Goal: Task Accomplishment & Management: Manage account settings

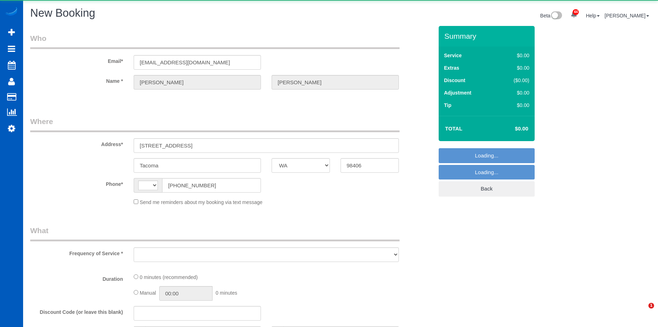
select select "WA"
select select "string:US"
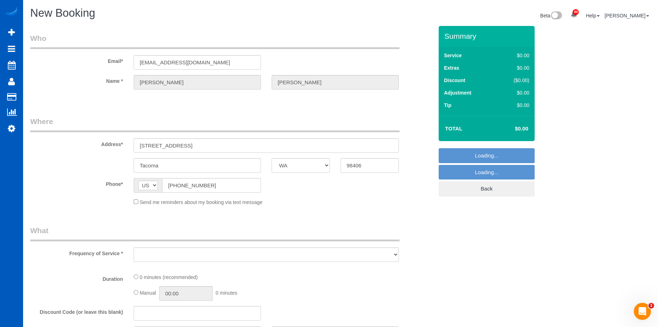
select select "object:5109"
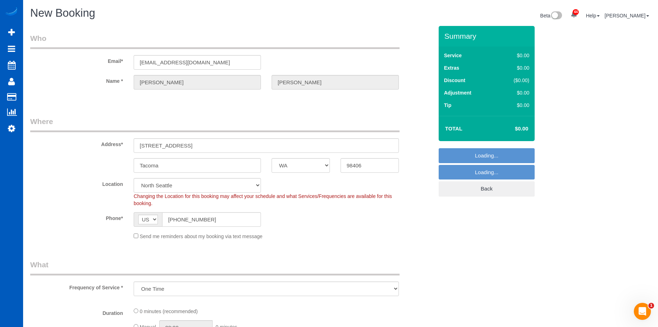
select select "string:fspay-d123add9-4107-4011-94d9-a66249ff2acd"
select select "199"
select select "object:5369"
select select "2"
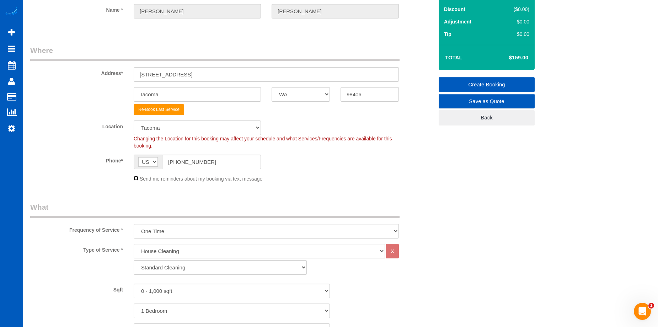
scroll to position [107, 0]
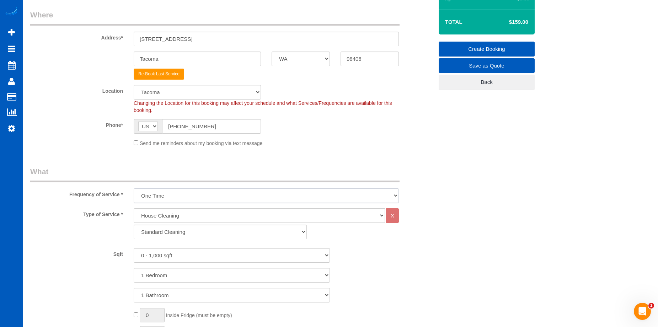
click at [252, 192] on select "One Time Weekly - 15.00% Every 2 Weeks - 10.00% Every 4 Weeks - 5.00% Every 2 M…" at bounding box center [266, 195] width 265 height 15
select select "object:5465"
click at [134, 188] on select "One Time Weekly - 15.00% Every 2 Weeks - 10.00% Every 4 Weeks - 5.00% Every 2 M…" at bounding box center [266, 195] width 265 height 15
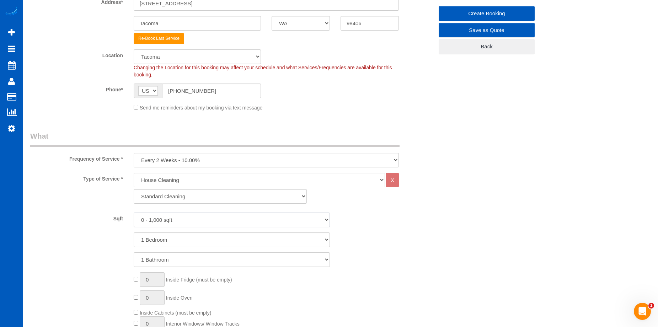
click at [193, 216] on select "0 - 1,000 sqft 1,001 - 1,500 sqft 1,501 - 2,000 sqft 2,001 - 2,500 sqft 2,501 -…" at bounding box center [232, 220] width 196 height 15
select select "1501"
click at [134, 213] on select "0 - 1,000 sqft 1,001 - 1,500 sqft 1,501 - 2,000 sqft 2,001 - 2,500 sqft 2,501 -…" at bounding box center [232, 220] width 196 height 15
click at [202, 239] on select "1 Bedroom 2 Bedrooms 3 Bedrooms 4 Bedrooms 5 Bedrooms 6 Bedrooms 7 Bedrooms" at bounding box center [232, 240] width 196 height 15
select select "2"
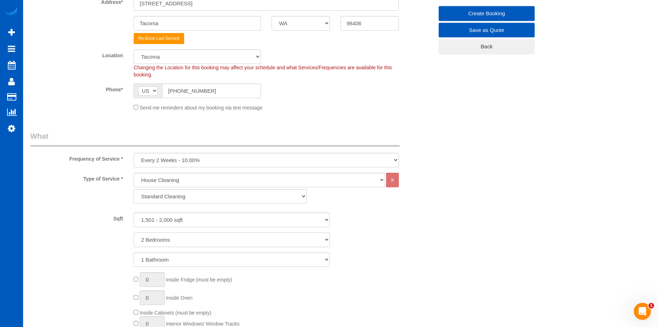
click at [134, 233] on select "1 Bedroom 2 Bedrooms 3 Bedrooms 4 Bedrooms 5 Bedrooms 6 Bedrooms 7 Bedrooms" at bounding box center [232, 240] width 196 height 15
click at [194, 258] on select "1 Bathroom 2 Bathrooms 3 Bathrooms 4 Bathrooms 5 Bathrooms 6 Bathrooms 7 Bathro…" at bounding box center [232, 259] width 196 height 15
select select "2"
click at [134, 252] on select "1 Bathroom 2 Bathrooms 3 Bathrooms 4 Bathrooms 5 Bathrooms 6 Bathrooms 7 Bathro…" at bounding box center [232, 259] width 196 height 15
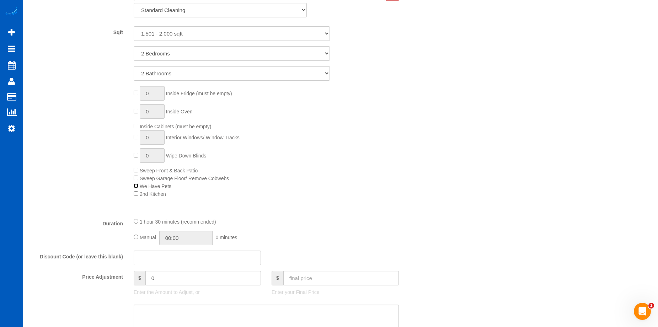
scroll to position [391, 0]
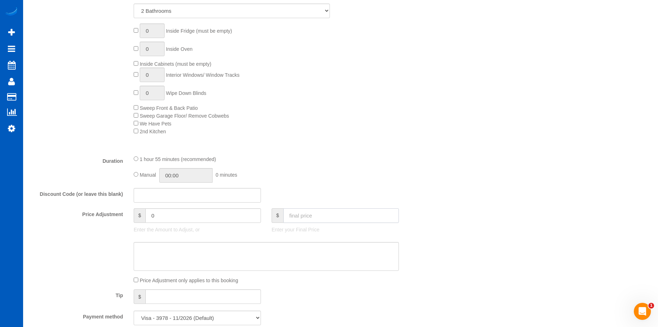
click at [332, 213] on input "text" at bounding box center [341, 215] width 116 height 15
type input "161"
click at [301, 261] on textarea at bounding box center [266, 256] width 265 height 29
type input "-63.1"
click at [204, 253] on textarea at bounding box center [266, 256] width 265 height 29
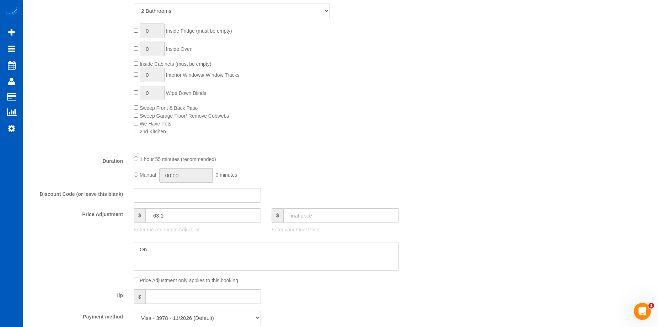
type textarea "O"
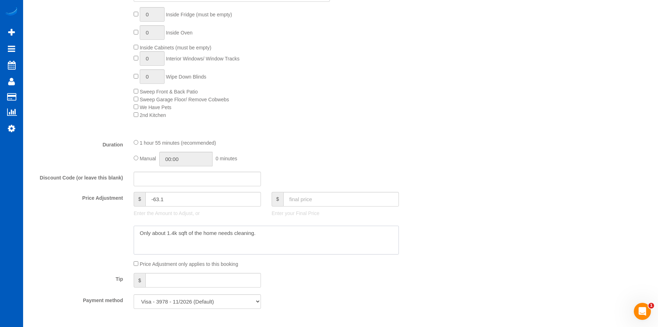
scroll to position [462, 0]
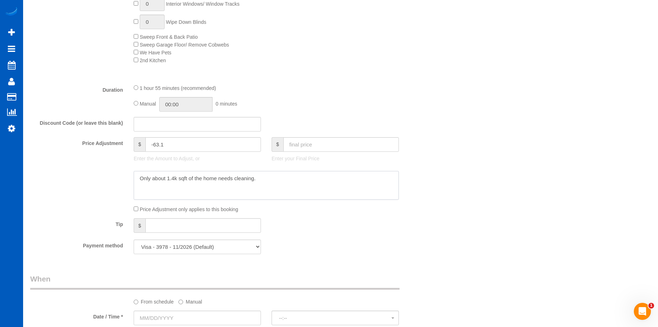
type textarea "Only about 1.4k sqft of the home needs cleaning."
type input "01:55"
click at [183, 104] on input "01:55" at bounding box center [185, 104] width 53 height 15
click at [138, 89] on div "1 hour 55 minutes (recommended)" at bounding box center [266, 88] width 265 height 8
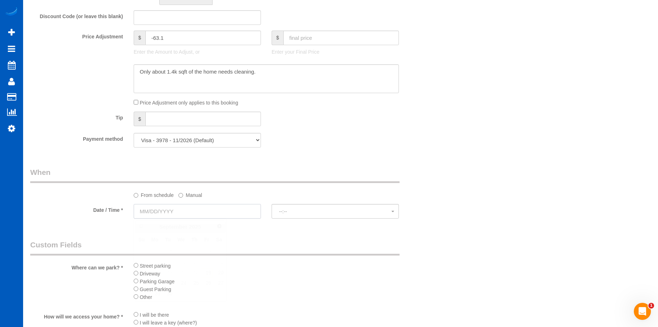
click at [189, 207] on input "text" at bounding box center [197, 211] width 127 height 15
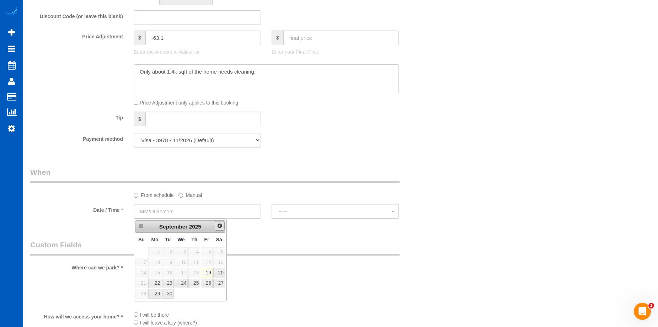
click at [220, 229] on link "Next" at bounding box center [220, 226] width 10 height 10
click at [205, 261] on link "10" at bounding box center [206, 263] width 11 height 10
type input "10/10/2025"
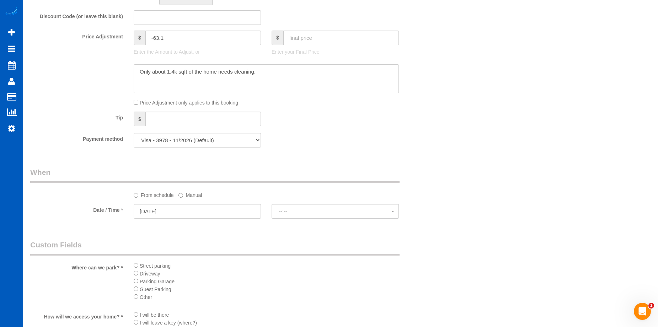
select select "spot1"
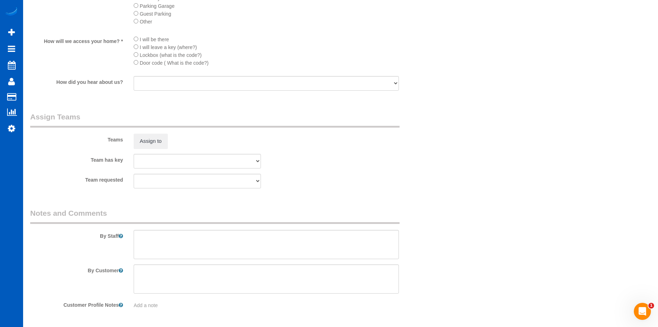
scroll to position [871, 0]
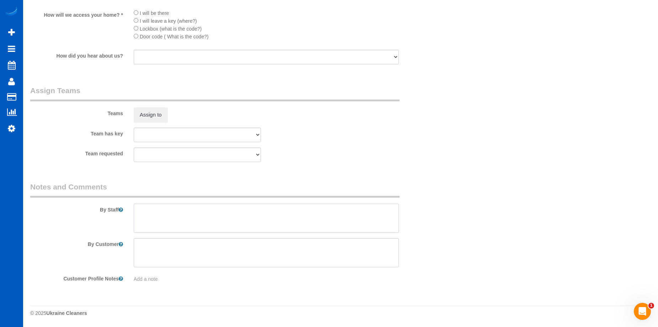
click at [204, 210] on textarea at bounding box center [266, 218] width 265 height 29
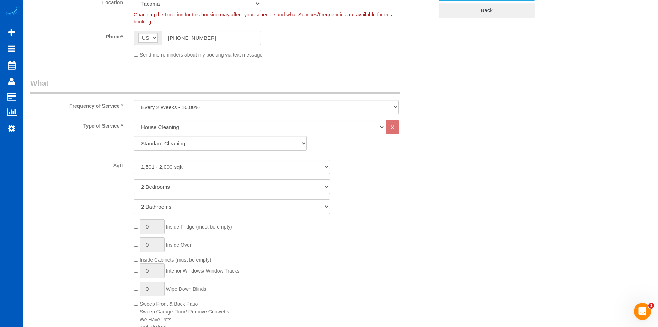
scroll to position [89, 0]
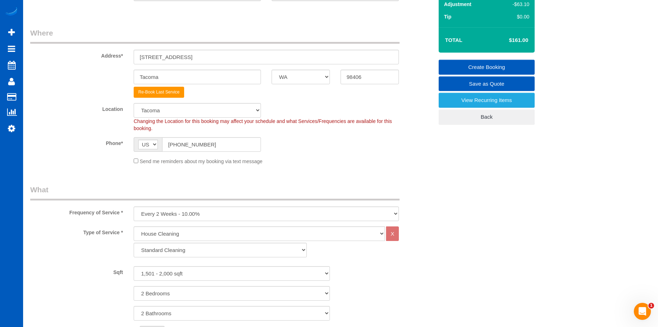
type textarea "Only cleaning about 1.4k sqft. There's a 590 sqft area under the garage which i…"
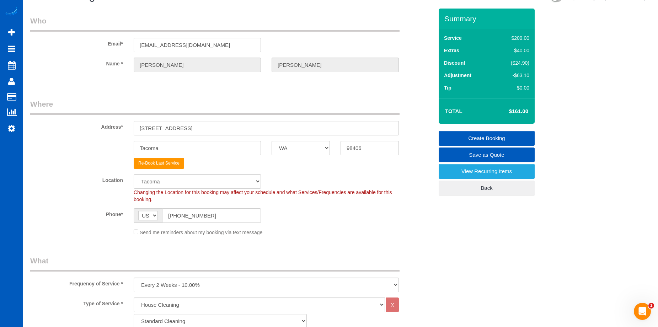
click at [478, 135] on link "Create Booking" at bounding box center [487, 138] width 96 height 15
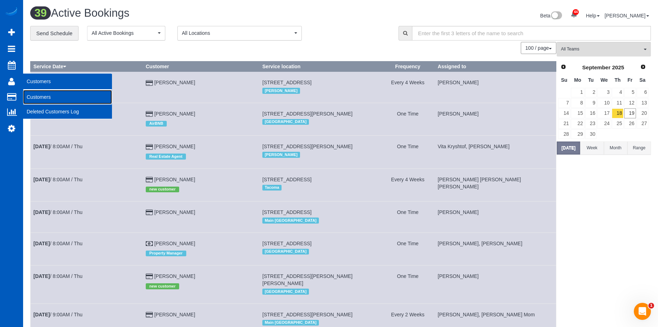
click at [39, 98] on link "Customers" at bounding box center [67, 97] width 89 height 14
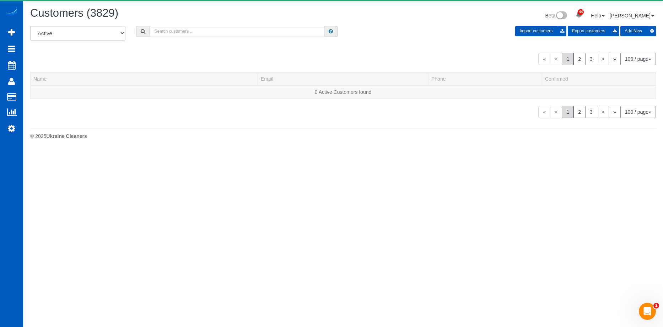
click at [187, 33] on input "text" at bounding box center [237, 31] width 175 height 11
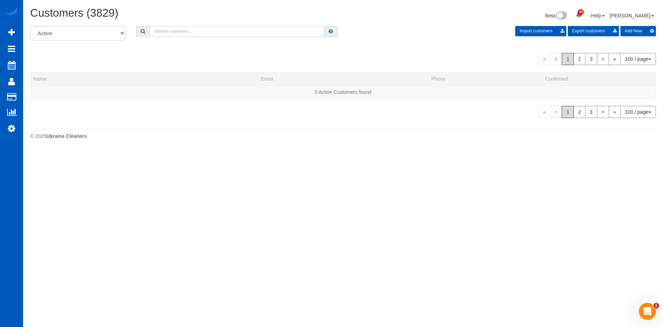
paste input "Caroline Lahman"
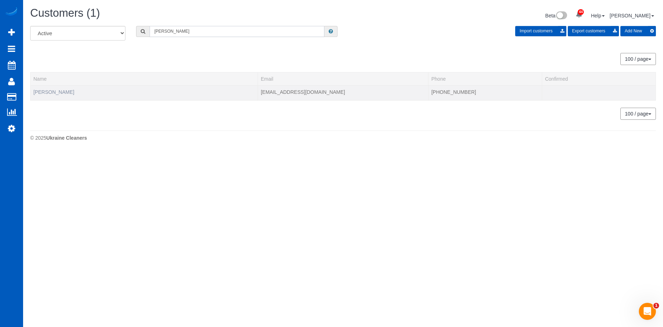
type input "Caroline Lahman"
click at [50, 94] on link "Caroline Lahman" at bounding box center [53, 92] width 41 height 6
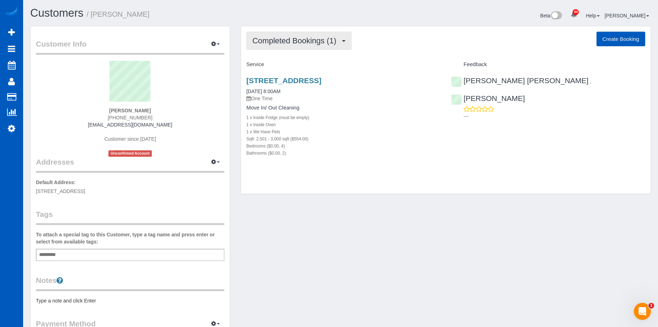
click at [330, 46] on button "Completed Bookings (1)" at bounding box center [298, 41] width 105 height 18
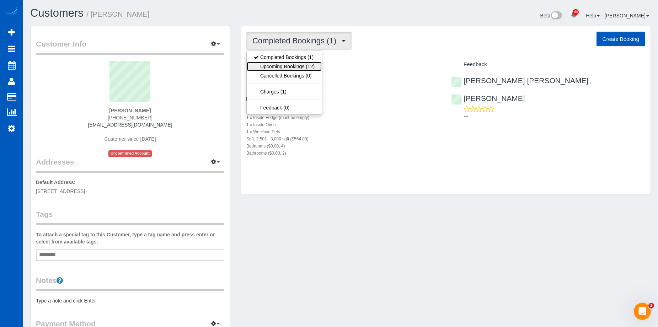
click at [303, 65] on link "Upcoming Bookings (12)" at bounding box center [284, 66] width 75 height 9
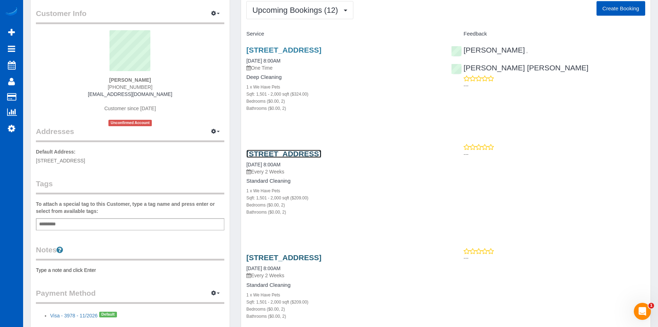
scroll to position [71, 0]
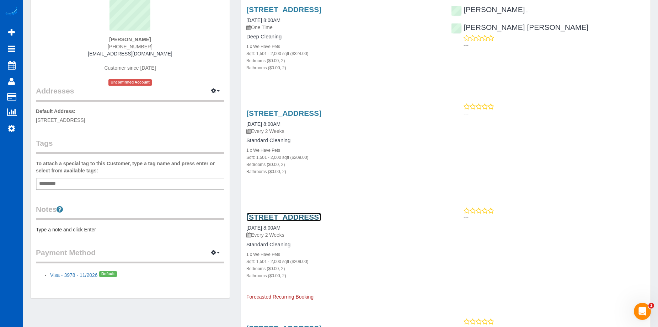
click at [310, 215] on link "3403 N 19th St, Tacoma, WA 98406" at bounding box center [283, 217] width 75 height 8
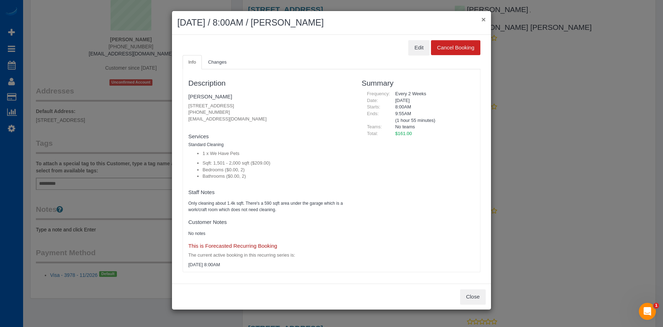
click at [483, 22] on button "×" at bounding box center [484, 19] width 4 height 7
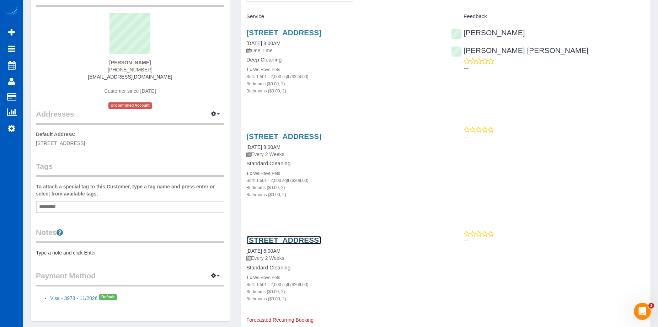
scroll to position [36, 0]
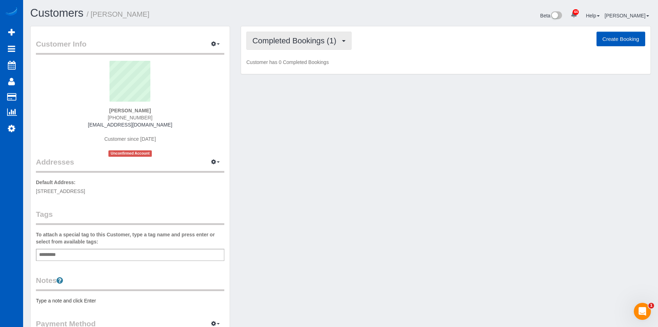
click at [299, 44] on span "Completed Bookings (1)" at bounding box center [295, 40] width 87 height 9
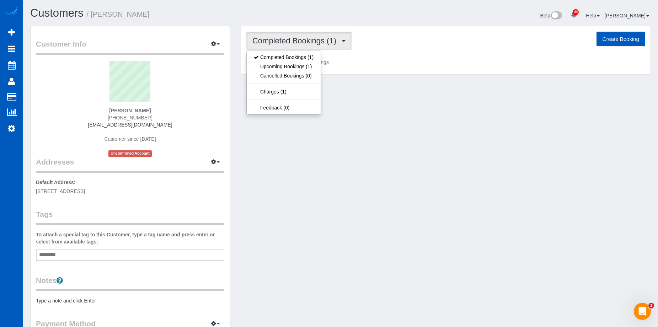
click at [299, 44] on span "Completed Bookings (1)" at bounding box center [295, 40] width 87 height 9
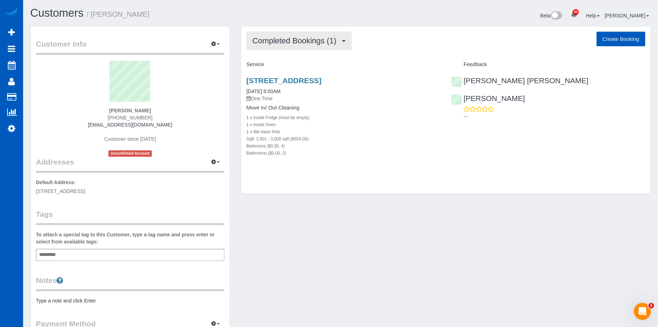
click at [293, 45] on button "Completed Bookings (1)" at bounding box center [298, 41] width 105 height 18
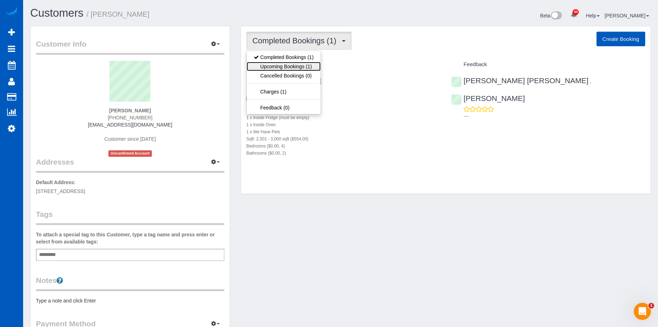
click at [293, 69] on link "Upcoming Bookings (1)" at bounding box center [284, 66] width 74 height 9
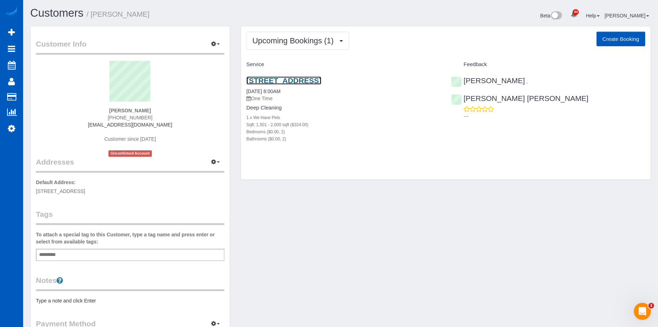
click at [292, 79] on link "3020 N 31st Street, Tacoma, WA 98407" at bounding box center [283, 80] width 75 height 8
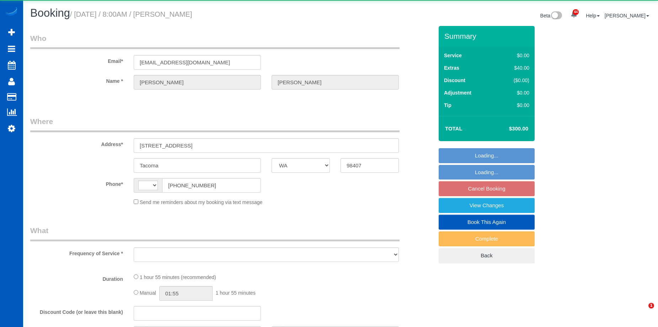
select select "WA"
select select "string:[GEOGRAPHIC_DATA]"
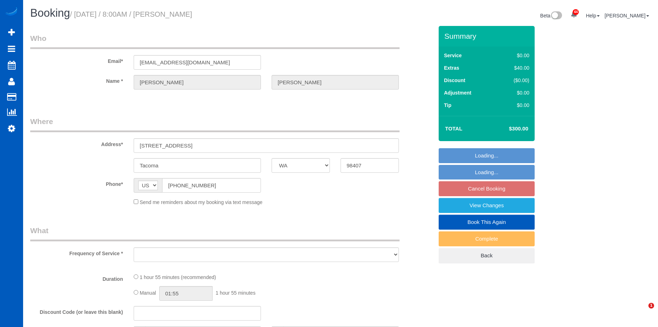
select select "object:1052"
select select "string:fspay-d123add9-4107-4011-94d9-a66249ff2acd"
select select "199"
select select "1501"
select select "2"
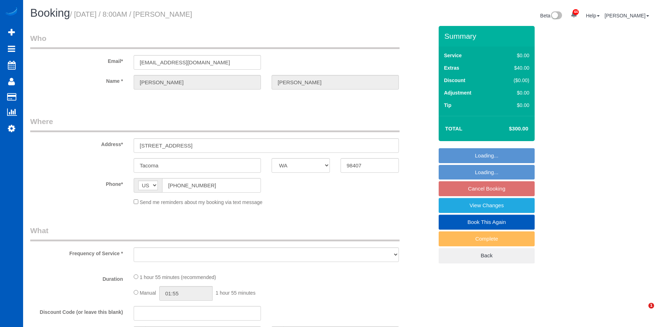
select select "2"
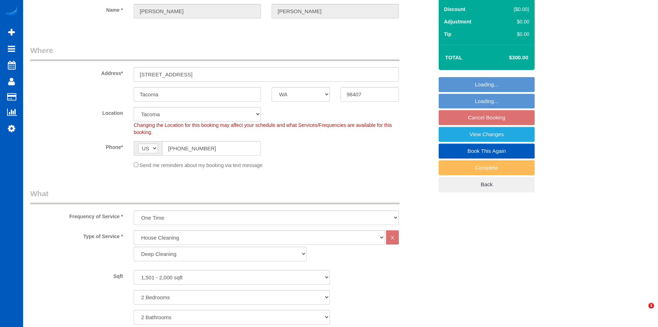
select select "object:1197"
select select "spot1"
select select "1501"
select select "2"
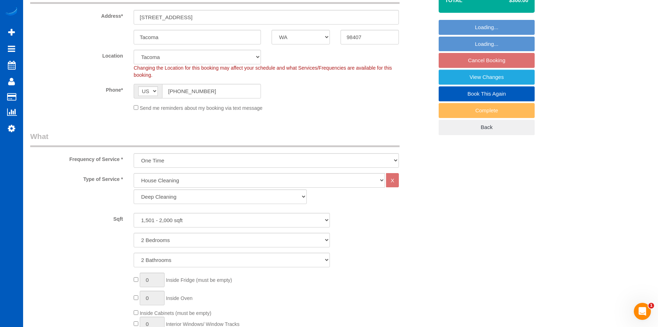
scroll to position [142, 0]
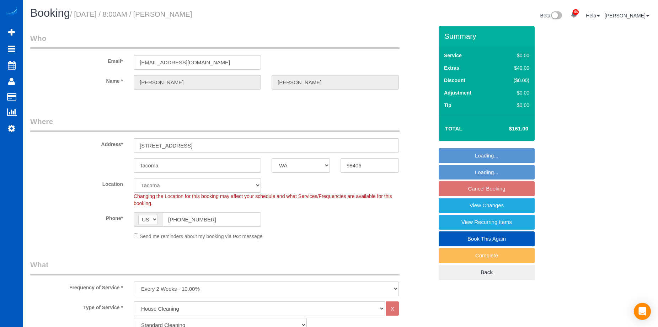
select select "WA"
select select "199"
select select "object:1110"
select select "spot1"
select select "1501"
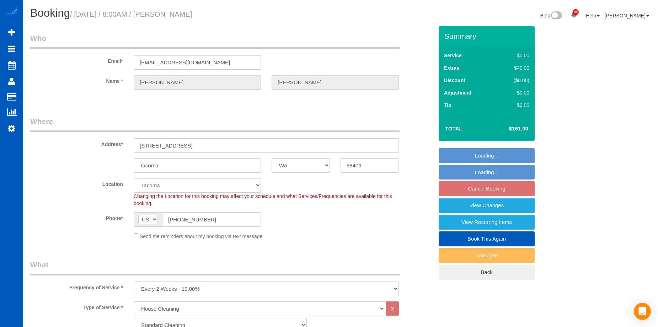
select select "2"
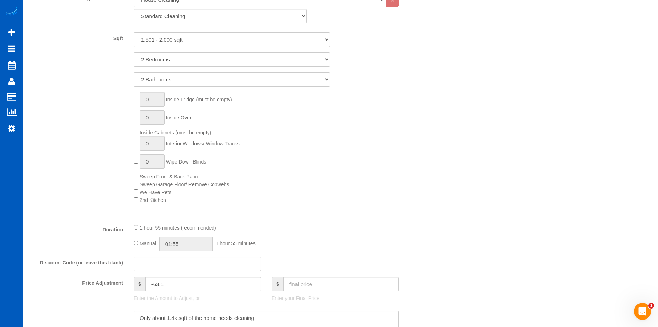
scroll to position [320, 0]
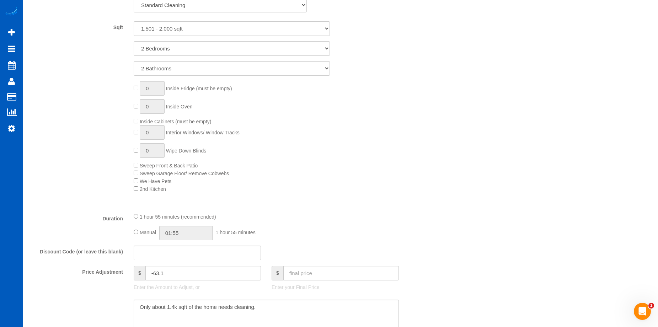
click at [136, 229] on div "Manual 01:55 1 hour 55 minutes" at bounding box center [266, 233] width 265 height 15
click at [174, 234] on input "01:55" at bounding box center [185, 233] width 53 height 15
type input "04:00"
click at [181, 283] on li "04:00" at bounding box center [178, 283] width 32 height 9
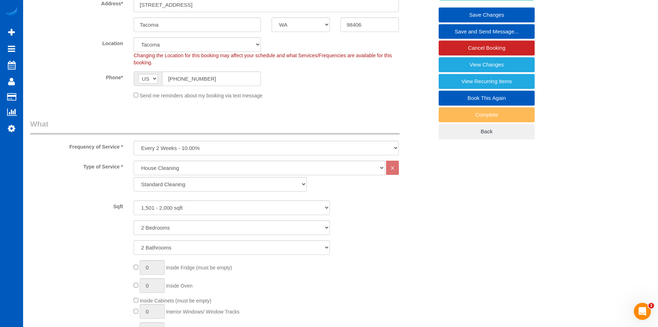
scroll to position [71, 0]
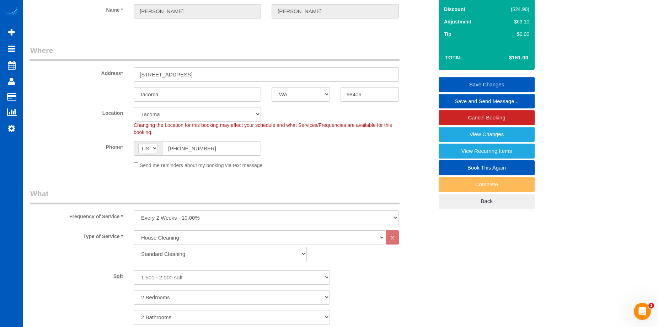
select select "spot17"
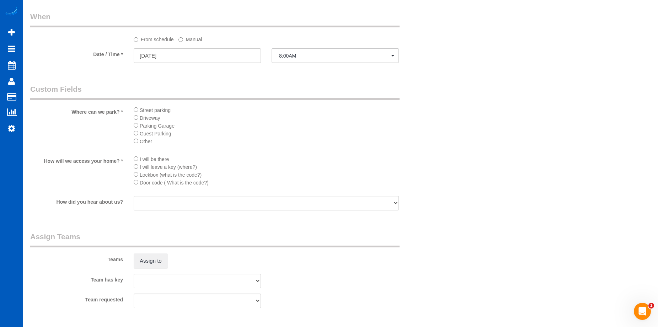
scroll to position [853, 0]
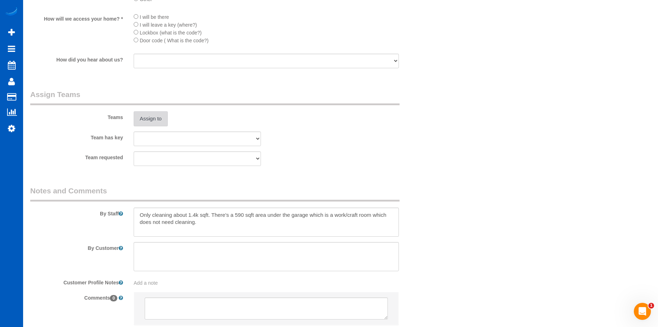
click at [155, 124] on button "Assign to" at bounding box center [151, 118] width 34 height 15
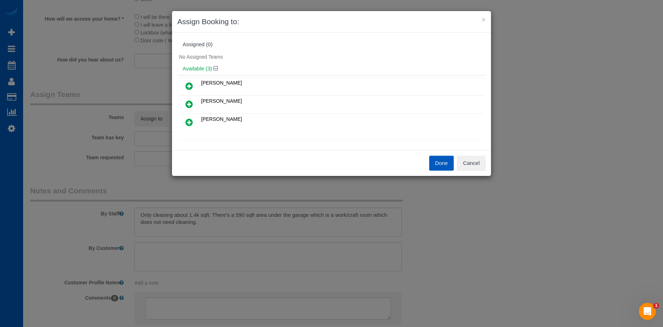
click at [192, 87] on icon at bounding box center [189, 86] width 7 height 9
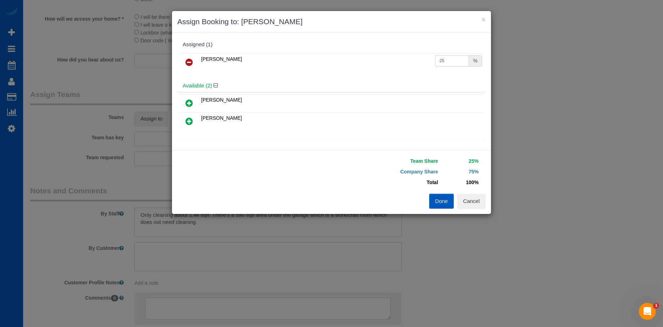
click at [447, 59] on input "25" at bounding box center [452, 60] width 34 height 11
drag, startPoint x: 448, startPoint y: 59, endPoint x: 421, endPoint y: 61, distance: 27.5
click at [421, 61] on tr "Alina Kruchok 25 %" at bounding box center [331, 62] width 305 height 18
type input "50"
click at [441, 200] on button "Done" at bounding box center [441, 201] width 25 height 15
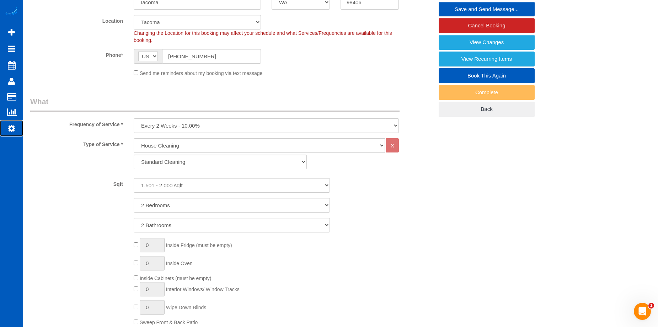
scroll to position [107, 0]
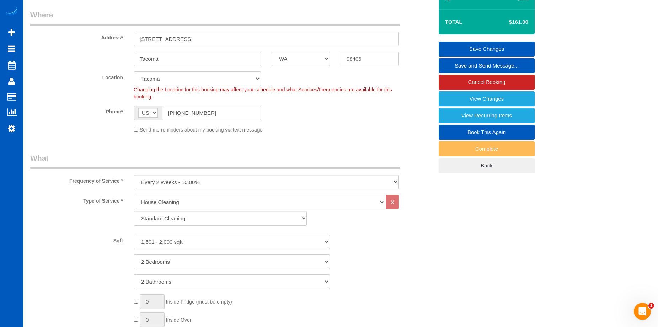
click at [469, 46] on link "Save Changes" at bounding box center [487, 49] width 96 height 15
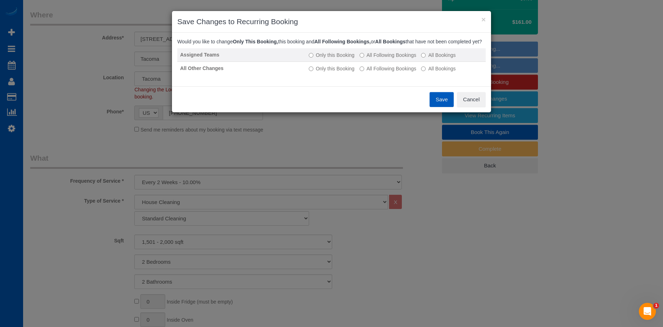
click at [368, 59] on label "All Following Bookings" at bounding box center [388, 55] width 57 height 7
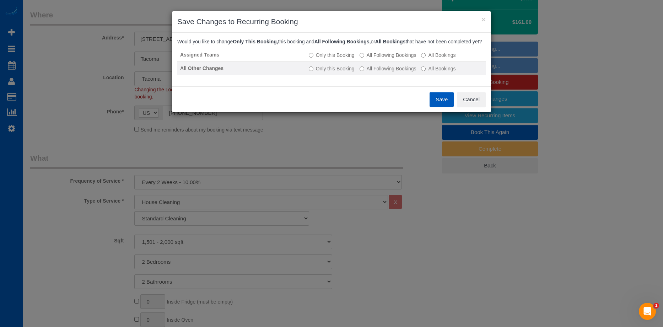
click at [369, 72] on label "All Following Bookings" at bounding box center [388, 68] width 57 height 7
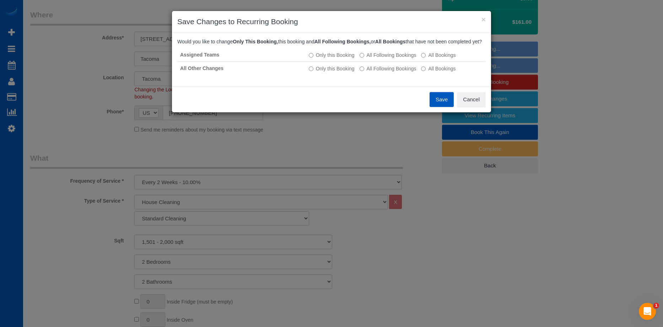
click at [440, 103] on button "Save" at bounding box center [442, 99] width 24 height 15
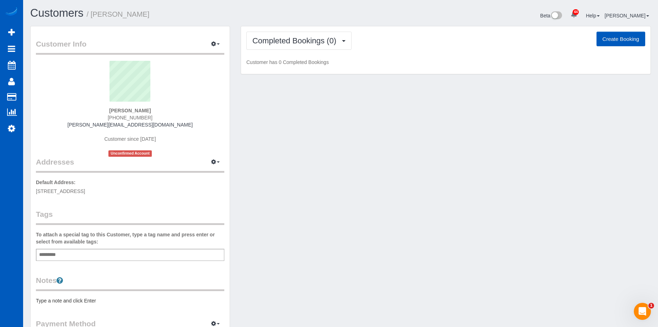
click at [616, 42] on button "Create Booking" at bounding box center [621, 39] width 49 height 15
select select "CO"
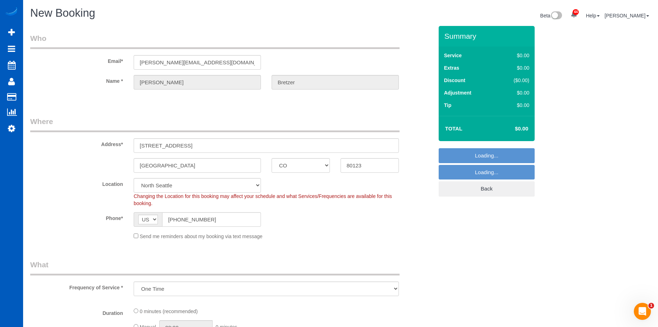
select select "object:3456"
select select "199"
select select "266"
select select "object:3684"
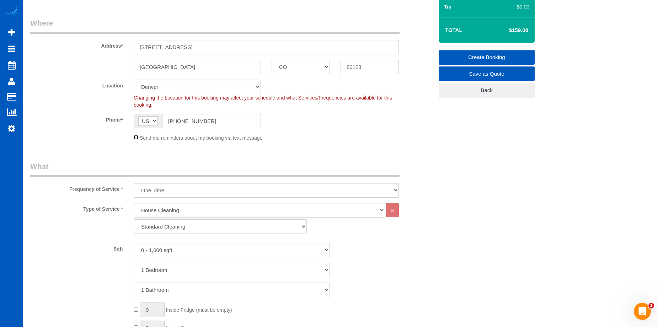
scroll to position [107, 0]
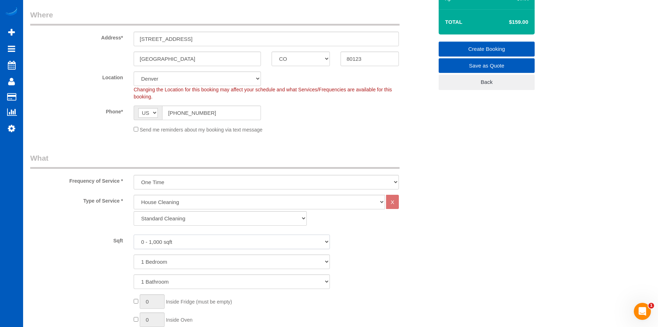
click at [214, 241] on select "0 - 1,000 sqft 1,001 - 1,500 sqft 1,501 - 2,000 sqft 2,001 - 2,500 sqft 2,501 -…" at bounding box center [232, 242] width 196 height 15
select select "3001"
click at [134, 235] on select "0 - 1,000 sqft 1,001 - 1,500 sqft 1,501 - 2,000 sqft 2,001 - 2,500 sqft 2,501 -…" at bounding box center [232, 242] width 196 height 15
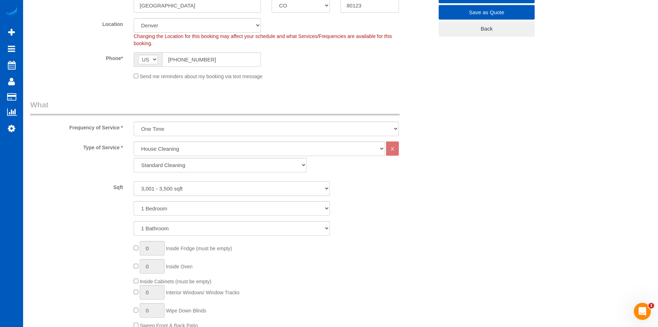
scroll to position [178, 0]
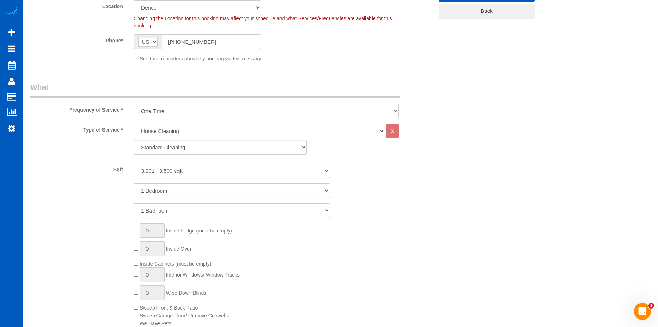
drag, startPoint x: 208, startPoint y: 191, endPoint x: 208, endPoint y: 197, distance: 6.0
click at [208, 191] on select "1 Bedroom 2 Bedrooms 3 Bedrooms 4 Bedrooms 5 Bedrooms 6 Bedrooms 7 Bedrooms" at bounding box center [232, 190] width 196 height 15
click at [134, 183] on select "1 Bedroom 2 Bedrooms 3 Bedrooms 4 Bedrooms 5 Bedrooms 6 Bedrooms 7 Bedrooms" at bounding box center [232, 190] width 196 height 15
click at [231, 192] on select "1 Bedroom 2 Bedrooms 3 Bedrooms 4 Bedrooms 5 Bedrooms 6 Bedrooms 7 Bedrooms" at bounding box center [232, 190] width 196 height 15
select select "6"
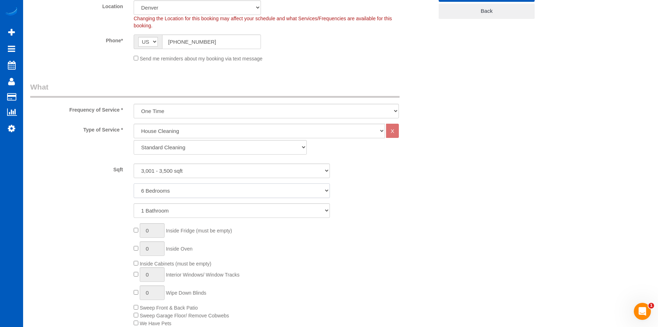
click at [134, 183] on select "1 Bedroom 2 Bedrooms 3 Bedrooms 4 Bedrooms 5 Bedrooms 6 Bedrooms 7 Bedrooms" at bounding box center [232, 190] width 196 height 15
drag, startPoint x: 216, startPoint y: 208, endPoint x: 214, endPoint y: 218, distance: 9.8
click at [216, 208] on select "1 Bathroom 2 Bathrooms 3 Bathrooms 4 Bathrooms 5 Bathrooms 6 Bathrooms 7 Bathro…" at bounding box center [232, 210] width 196 height 15
select select "4"
click at [134, 203] on select "1 Bathroom 2 Bathrooms 3 Bathrooms 4 Bathrooms 5 Bathrooms 6 Bathrooms 7 Bathro…" at bounding box center [232, 210] width 196 height 15
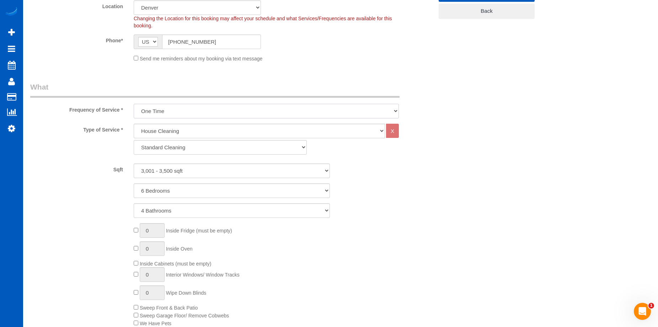
click at [226, 110] on select "One Time Weekly - 15.00% Every 2 Weeks - 10.00% Every 4 Weeks - 5.00% Every 2 M…" at bounding box center [266, 111] width 265 height 15
select select "object:3686"
click at [134, 104] on select "One Time Weekly - 15.00% Every 2 Weeks - 10.00% Every 4 Weeks - 5.00% Every 2 M…" at bounding box center [266, 111] width 265 height 15
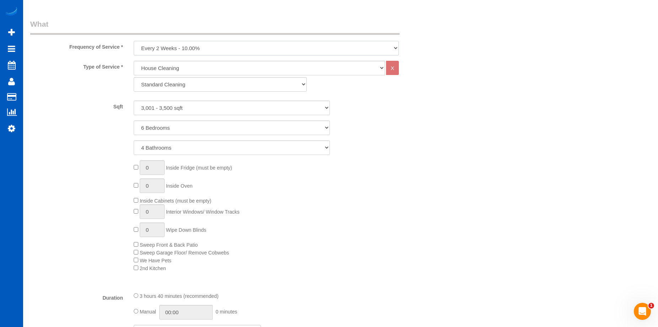
scroll to position [249, 0]
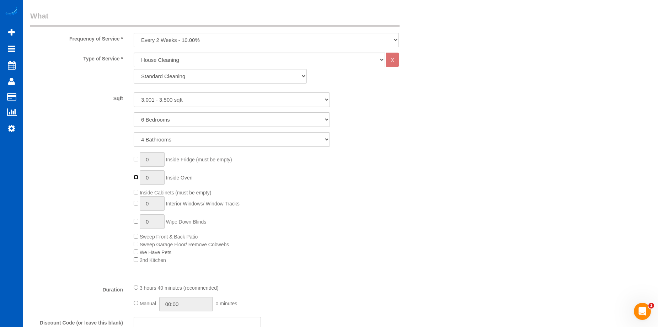
type input "1"
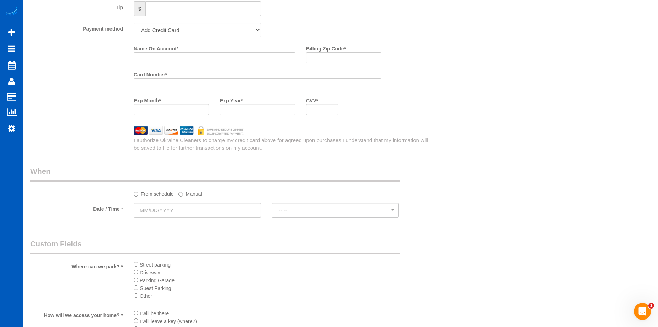
scroll to position [675, 0]
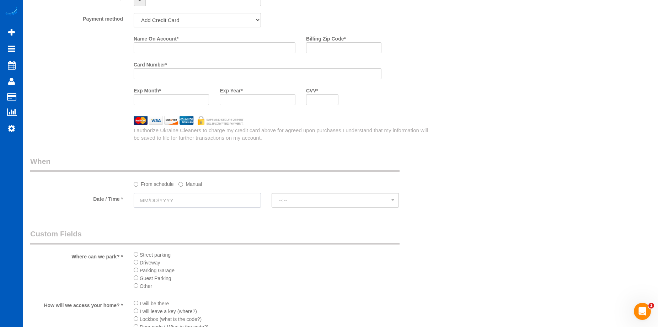
click at [219, 199] on input "text" at bounding box center [197, 200] width 127 height 15
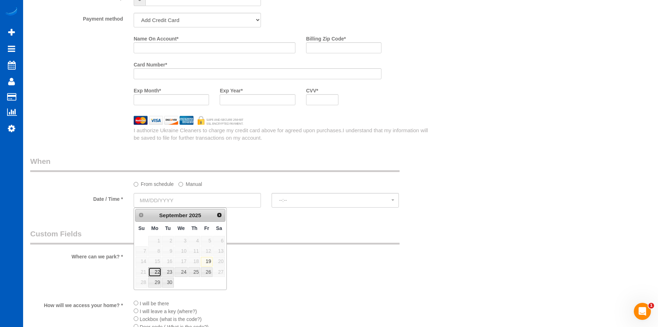
click at [155, 274] on link "22" at bounding box center [154, 272] width 13 height 10
type input "09/22/2025"
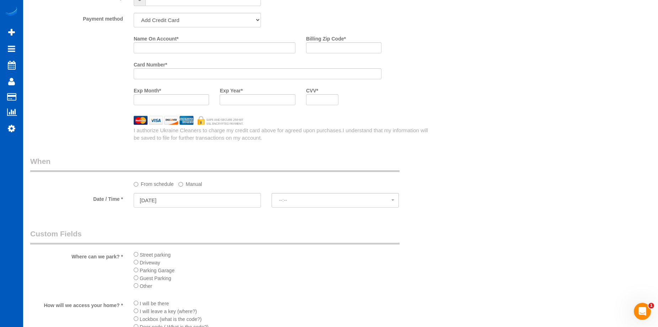
select select "spot1"
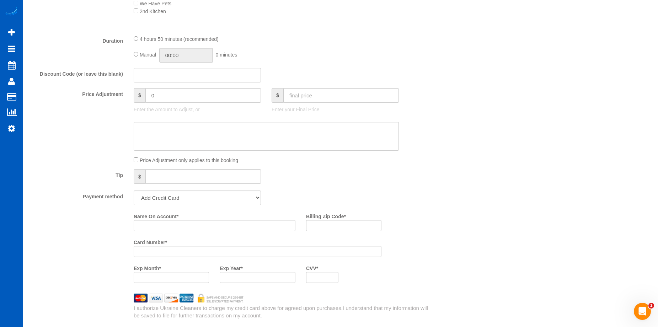
scroll to position [427, 0]
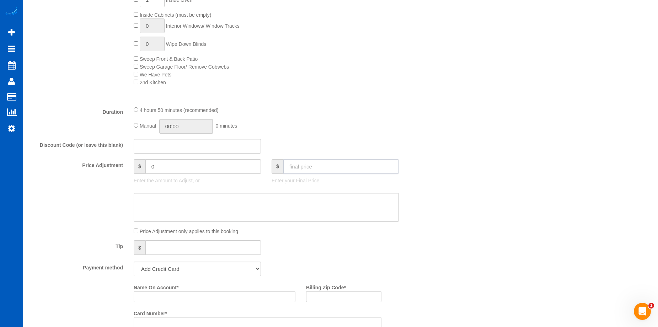
click at [311, 160] on input "text" at bounding box center [341, 166] width 116 height 15
type input "300"
click at [265, 201] on textarea at bounding box center [266, 207] width 265 height 29
type input "-90.6"
click at [192, 199] on textarea at bounding box center [266, 207] width 265 height 29
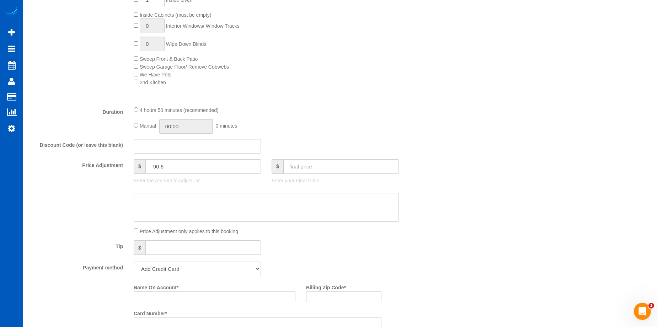
paste textarea "Single person, not cleaning basement"
type textarea "Single person, not cleaning basement"
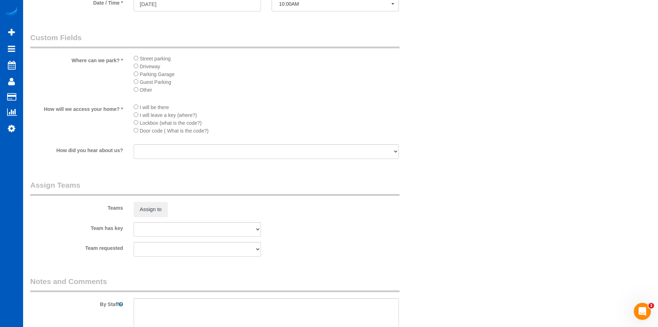
scroll to position [924, 0]
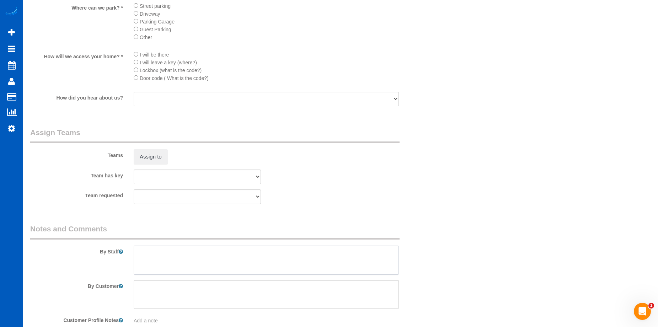
click at [211, 272] on textarea at bounding box center [266, 260] width 265 height 29
click at [234, 251] on textarea at bounding box center [266, 260] width 265 height 29
paste textarea "Rebecca just moved into this home. It\'s her and her two cats. We are not clean…"
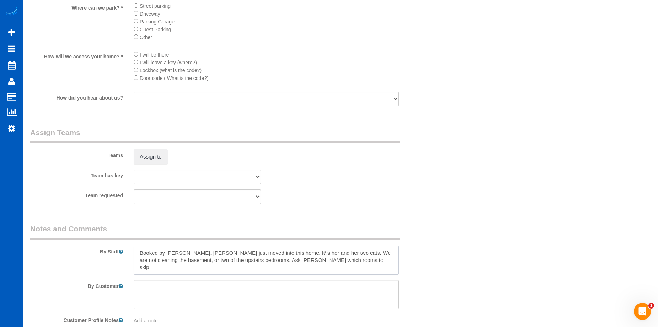
click at [273, 251] on textarea at bounding box center [266, 260] width 265 height 29
click at [334, 264] on textarea at bounding box center [266, 260] width 265 height 29
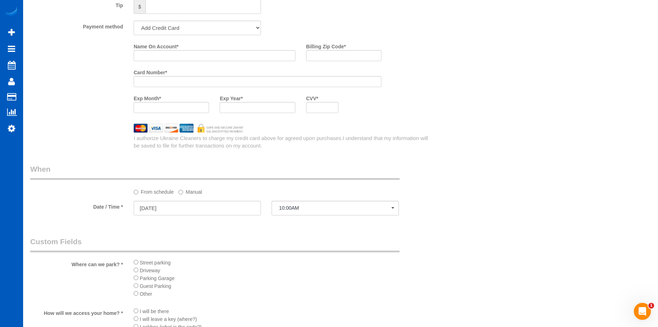
scroll to position [604, 0]
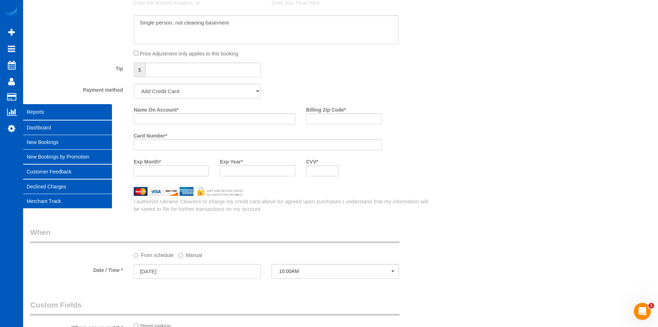
type textarea "Booked by Jade. Rebecca just moved into this home. It's her and her two cats. W…"
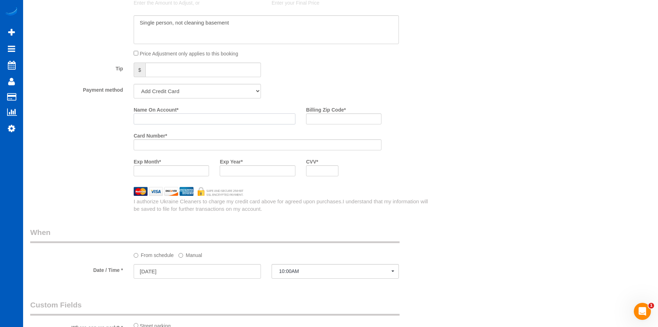
click at [172, 120] on input "Name On Account *" at bounding box center [215, 118] width 162 height 11
paste input "Rebecca Bretzer"
type input "Rebecca Bretzer"
click at [350, 119] on input "Billing Zip Code *" at bounding box center [343, 118] width 75 height 11
paste input "80123"
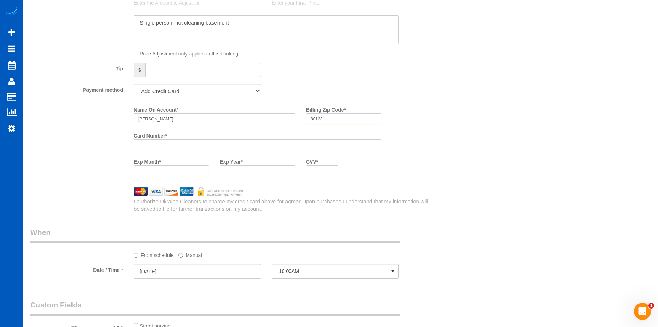
type input "80123"
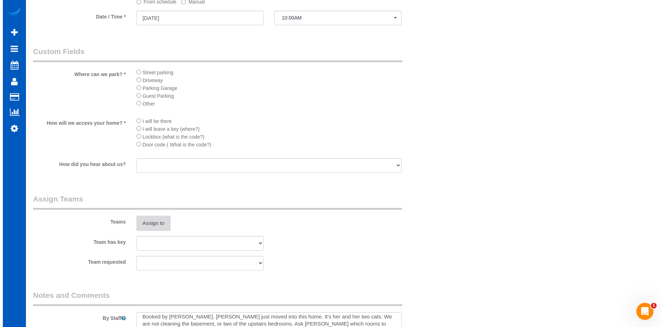
scroll to position [889, 0]
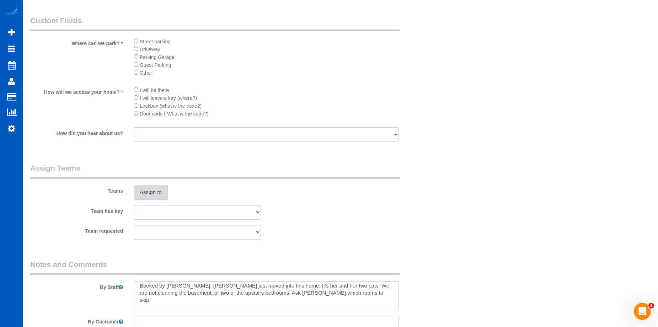
click at [147, 192] on button "Assign to" at bounding box center [151, 192] width 34 height 15
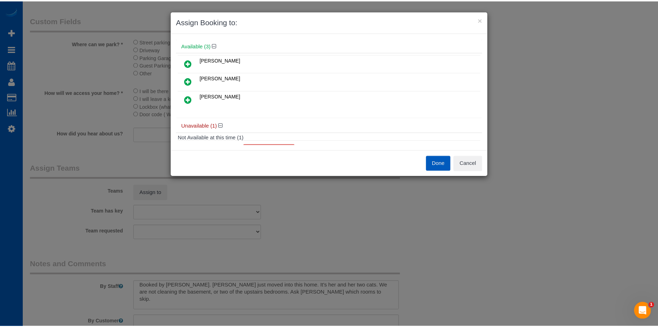
scroll to position [36, 0]
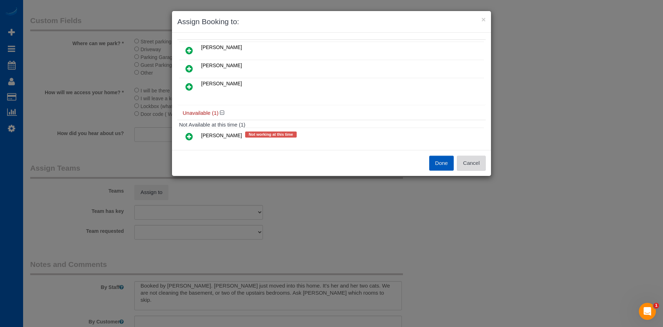
click at [471, 160] on button "Cancel" at bounding box center [471, 163] width 29 height 15
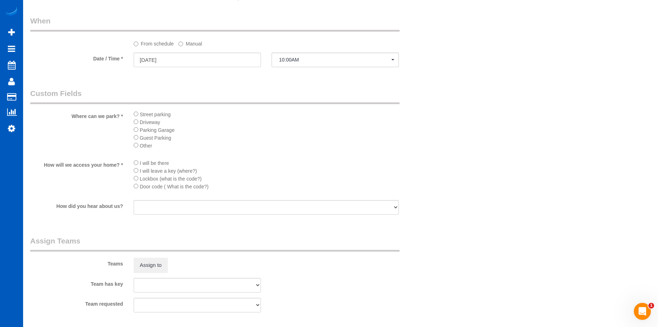
scroll to position [853, 0]
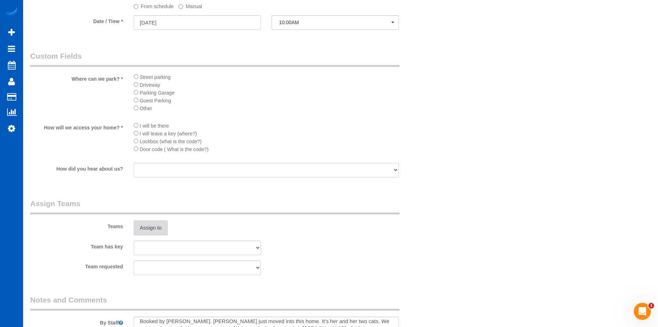
click at [141, 227] on button "Assign to" at bounding box center [151, 227] width 34 height 15
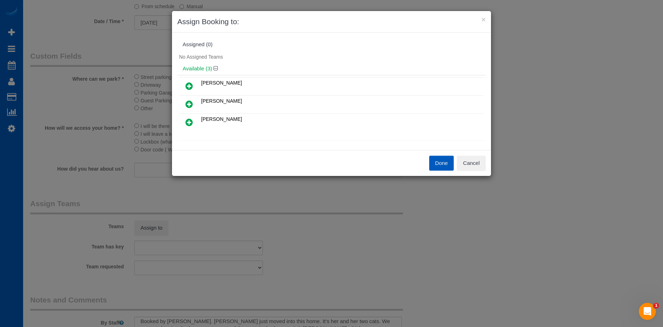
click at [191, 83] on icon at bounding box center [189, 86] width 7 height 9
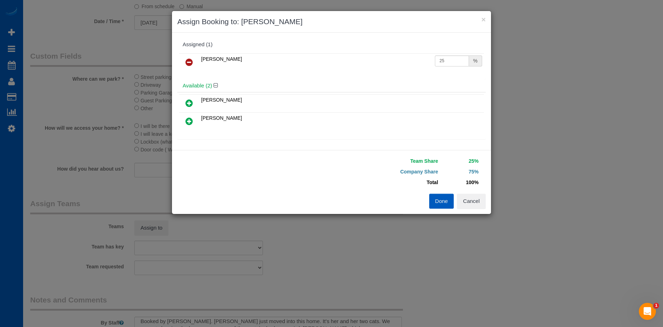
drag, startPoint x: 188, startPoint y: 121, endPoint x: 205, endPoint y: 114, distance: 19.0
click at [188, 121] on icon at bounding box center [189, 121] width 7 height 9
drag, startPoint x: 449, startPoint y: 202, endPoint x: 358, endPoint y: 210, distance: 91.0
click at [449, 202] on button "Done" at bounding box center [441, 201] width 25 height 15
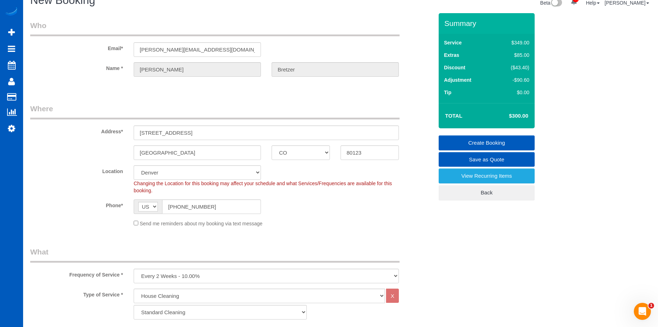
scroll to position [0, 0]
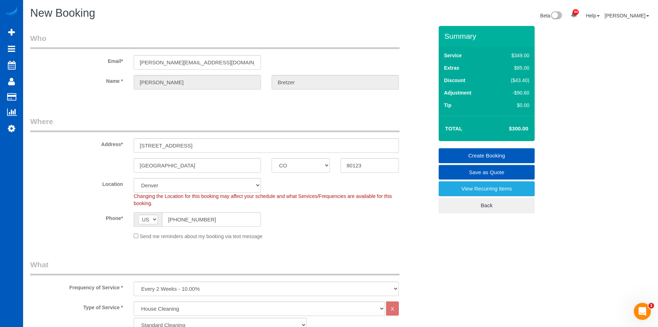
click at [465, 149] on link "Create Booking" at bounding box center [487, 155] width 96 height 15
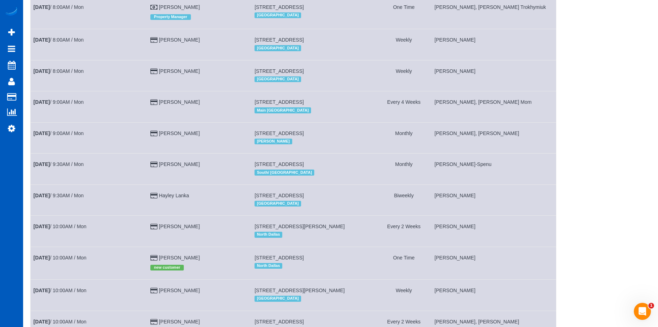
scroll to position [320, 0]
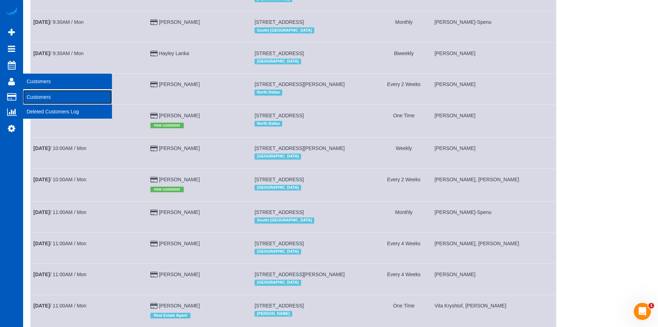
click at [54, 98] on link "Customers" at bounding box center [67, 97] width 89 height 14
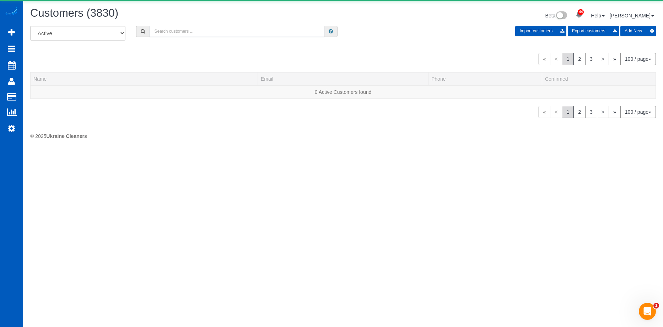
click at [193, 32] on input "text" at bounding box center [237, 31] width 175 height 11
paste input "[PERSON_NAME]"
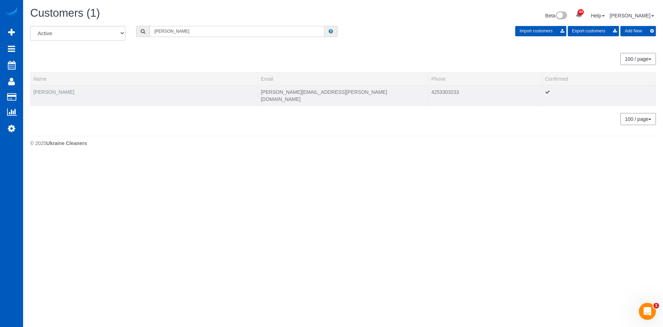
type input "[PERSON_NAME]"
click at [52, 91] on link "[PERSON_NAME]" at bounding box center [53, 92] width 41 height 6
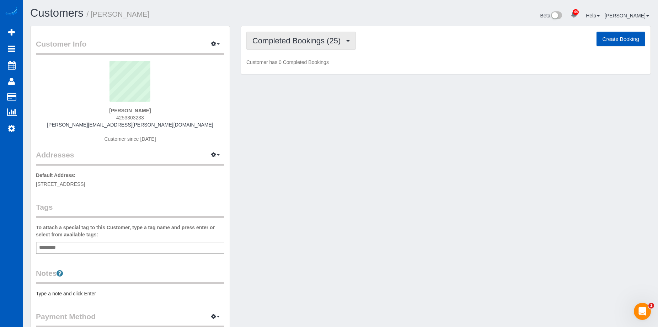
click at [301, 38] on span "Completed Bookings (25)" at bounding box center [298, 40] width 92 height 9
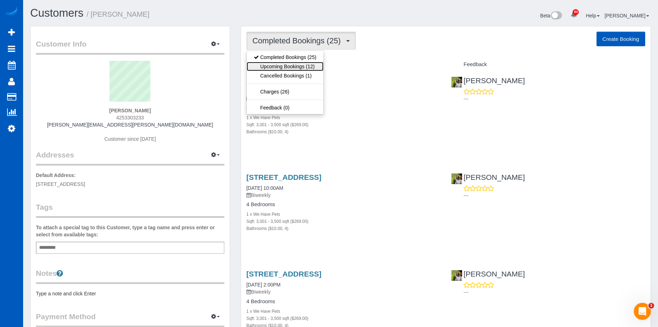
click at [294, 68] on link "Upcoming Bookings (12)" at bounding box center [285, 66] width 77 height 9
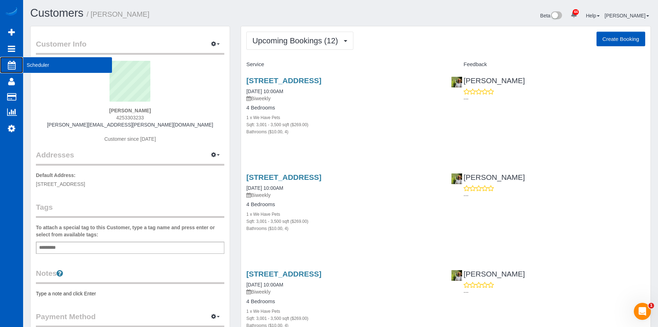
click at [16, 63] on link "Scheduler" at bounding box center [11, 65] width 23 height 16
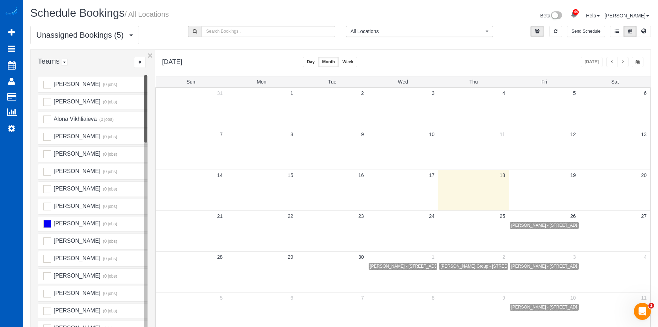
click at [621, 60] on span "button" at bounding box center [623, 62] width 4 height 4
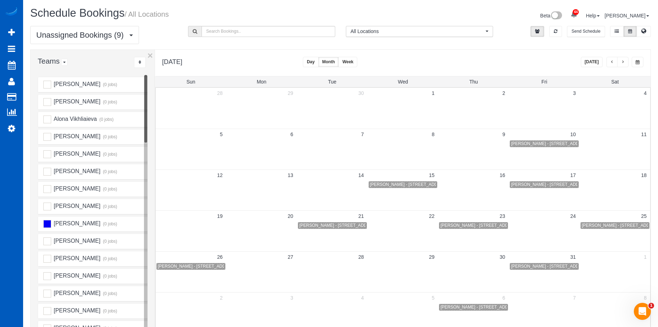
click at [613, 63] on span "button" at bounding box center [612, 62] width 4 height 4
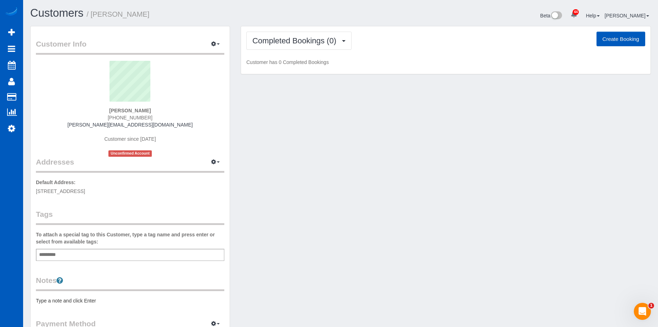
click at [269, 30] on div "Completed Bookings (0) Completed Bookings (0) Upcoming Bookings (11) Cancelled …" at bounding box center [446, 50] width 410 height 48
click at [283, 39] on span "Completed Bookings (0)" at bounding box center [295, 40] width 87 height 9
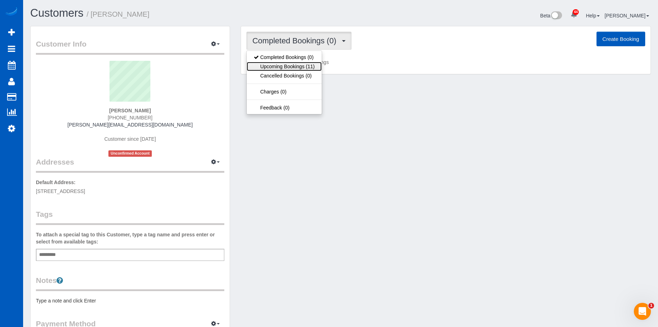
click at [286, 65] on link "Upcoming Bookings (11)" at bounding box center [284, 66] width 75 height 9
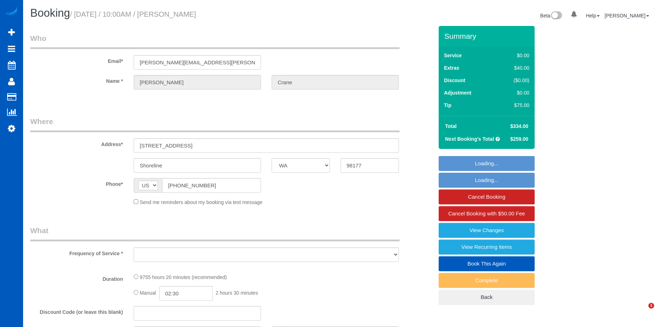
select select "WA"
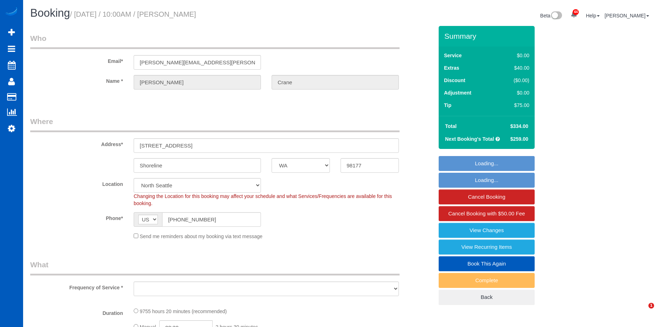
select select "object:816"
select select "3001"
select select "4"
select select "object:1142"
select select "3001"
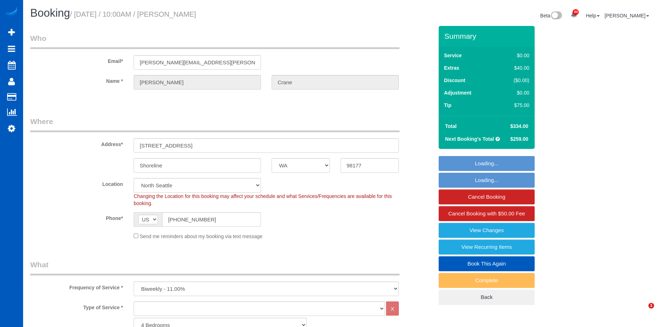
select select "4"
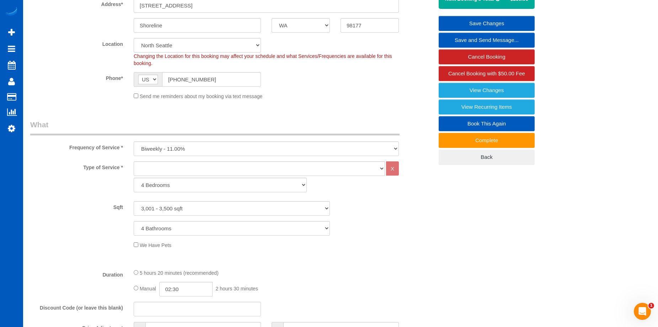
scroll to position [36, 0]
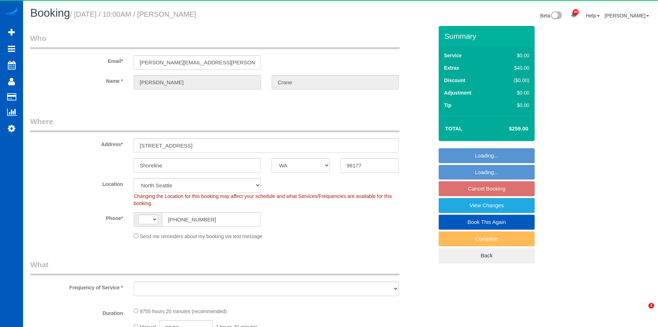
select select "WA"
select select "string:[GEOGRAPHIC_DATA]"
select select "object:909"
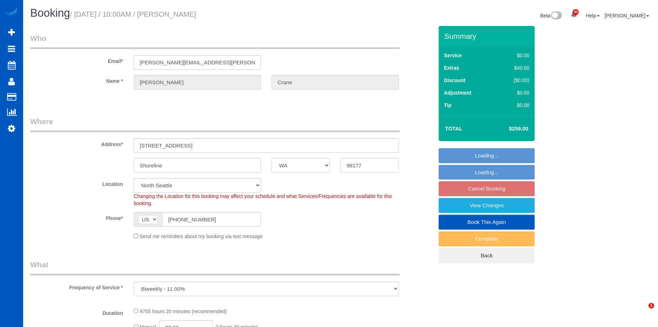
select select "string:fspay-c6c7de0e-631c-4b2b-8f98-658d9bbd2e78"
select select "3001"
select select "4"
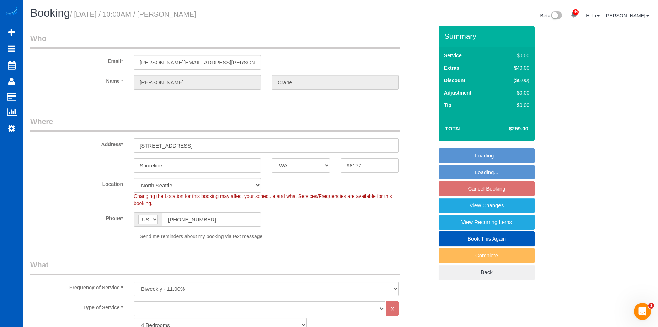
select select "object:1190"
select select "3001"
select select "4"
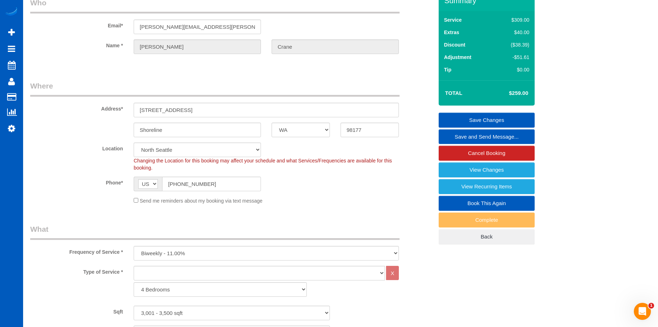
scroll to position [107, 0]
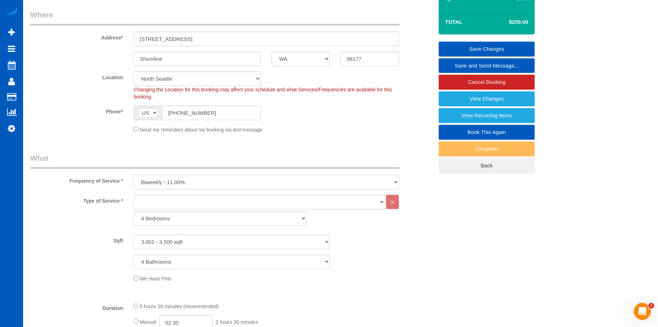
click at [238, 180] on select "One Time Weekly - 15.00% Every 2 Weeks - 10.00% Every 4 Weeks - 5.00% Every 2 M…" at bounding box center [266, 182] width 265 height 15
click at [247, 181] on select "One Time Weekly - 15.00% Every 2 Weeks - 10.00% Every 4 Weeks - 5.00% Every 2 M…" at bounding box center [266, 182] width 265 height 15
select select "object:1192"
click at [134, 175] on select "One Time Weekly - 15.00% Every 2 Weeks - 10.00% Every 4 Weeks - 5.00% Every 2 M…" at bounding box center [266, 182] width 265 height 15
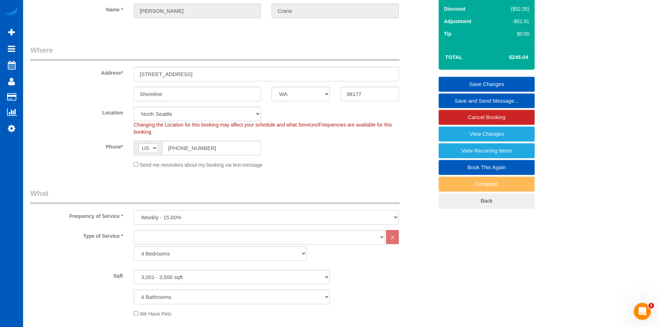
scroll to position [71, 0]
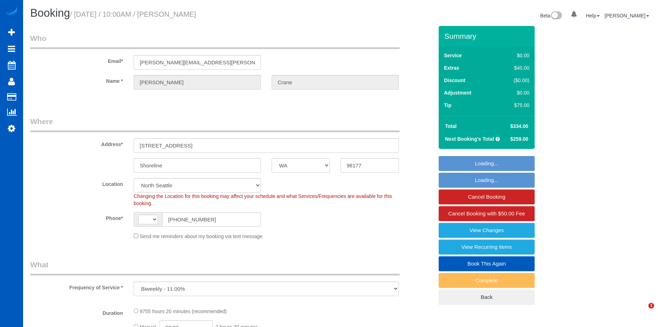
select select "WA"
select select "object:1057"
select select "string:[GEOGRAPHIC_DATA]"
select select "3001"
select select "4"
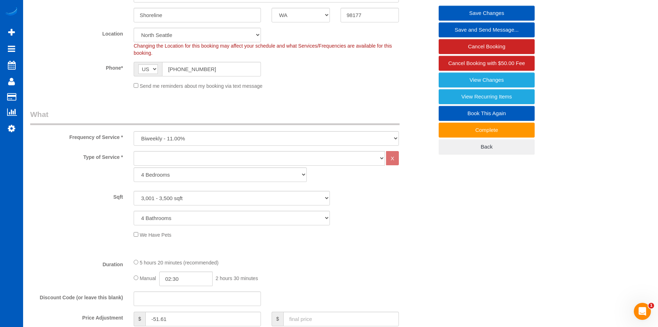
scroll to position [36, 0]
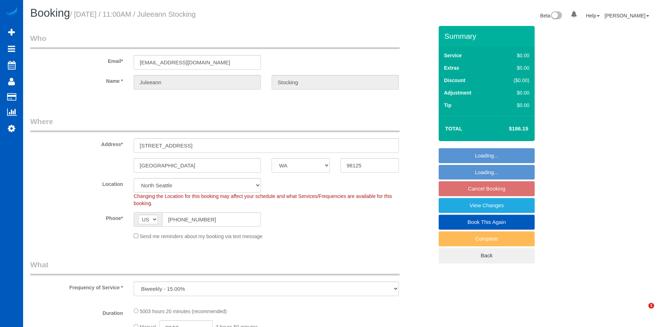
select select "WA"
select select "2001"
select select "2"
select select "spot2"
select select "2001"
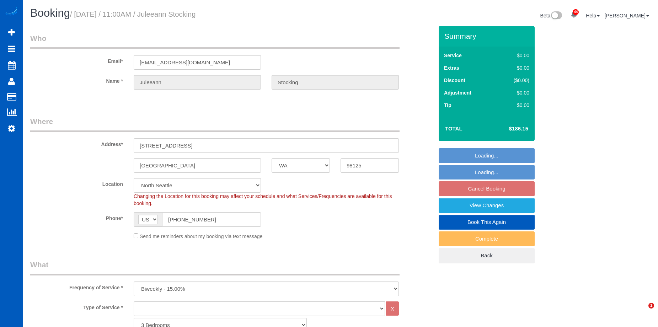
select select "2"
select select "object:1174"
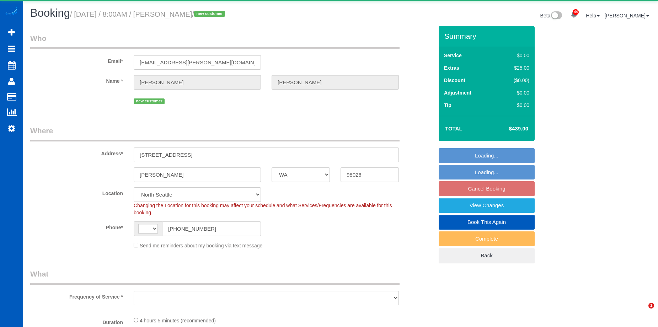
select select "WA"
select select "number:10"
select select "object:665"
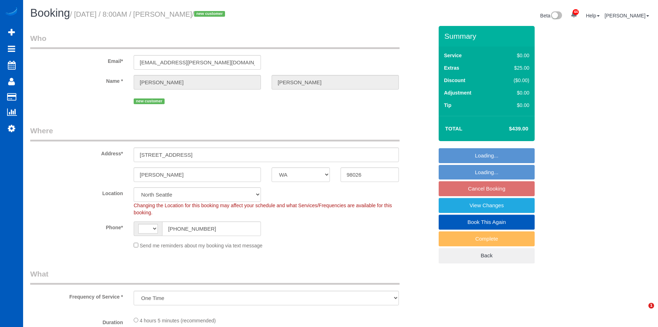
select select "string:[GEOGRAPHIC_DATA]"
select select "199"
select select "1001"
select select "2"
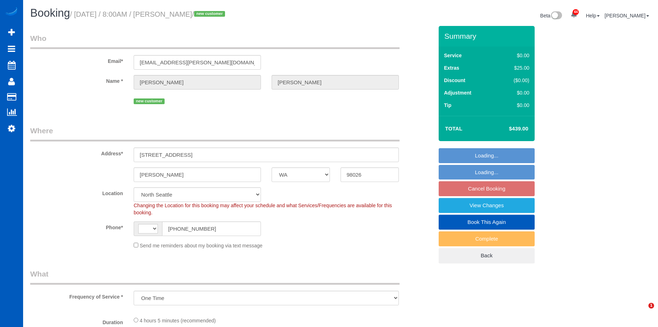
select select "spot1"
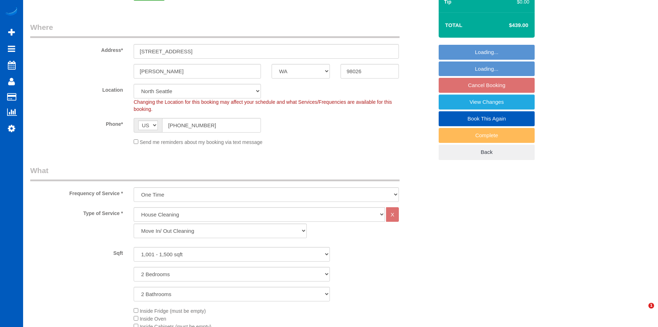
select select "object:1173"
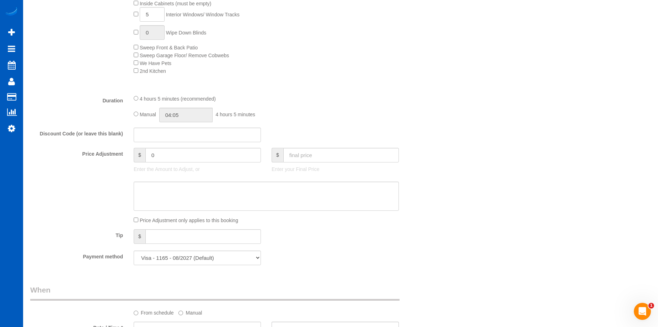
select select "1001"
select select "2"
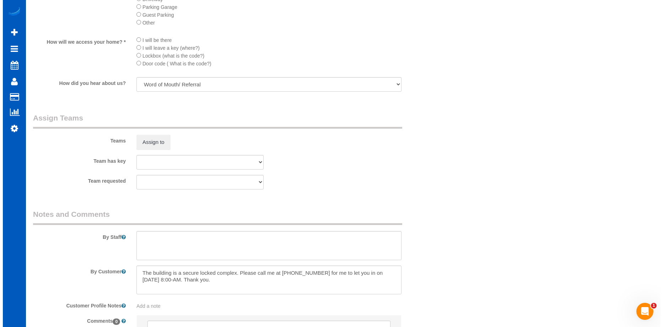
scroll to position [890, 0]
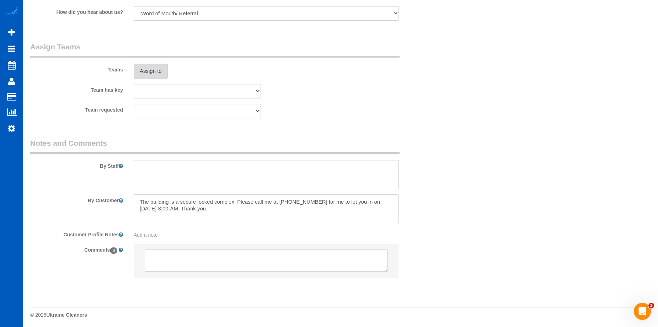
click at [147, 69] on button "Assign to" at bounding box center [151, 71] width 34 height 15
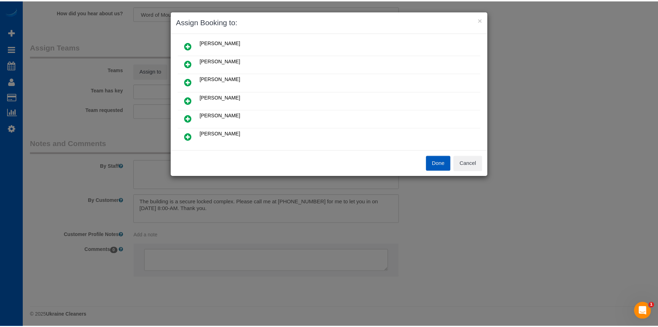
scroll to position [71, 0]
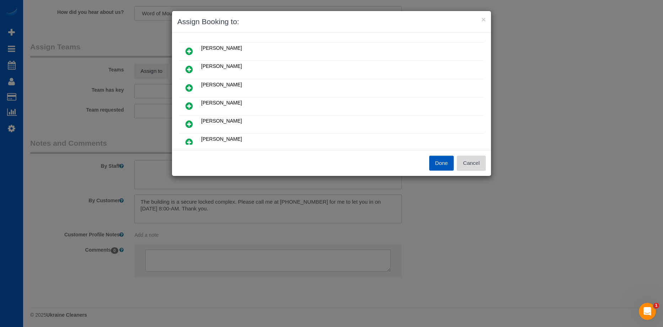
click at [473, 161] on button "Cancel" at bounding box center [471, 163] width 29 height 15
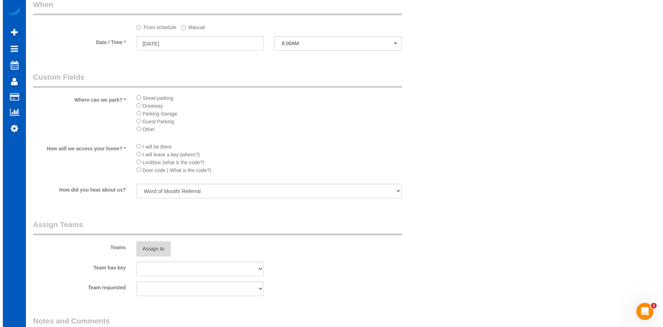
scroll to position [854, 0]
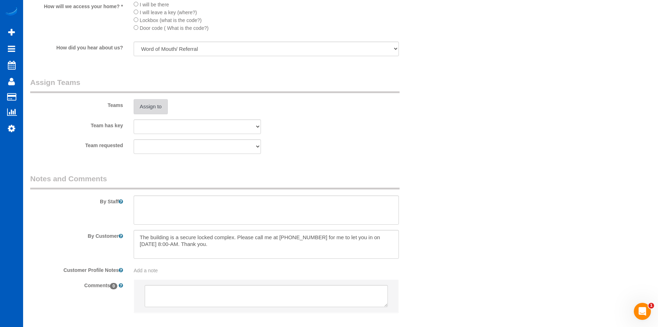
click at [157, 106] on button "Assign to" at bounding box center [151, 106] width 34 height 15
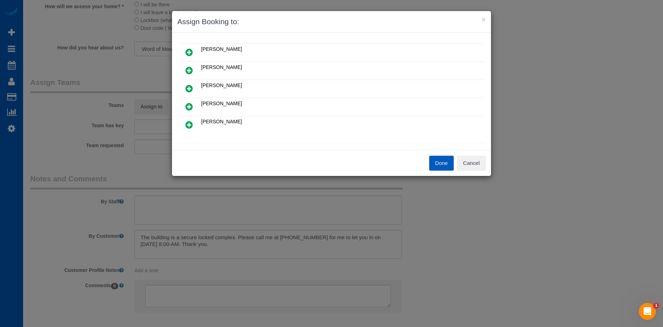
click at [191, 102] on link at bounding box center [189, 107] width 17 height 14
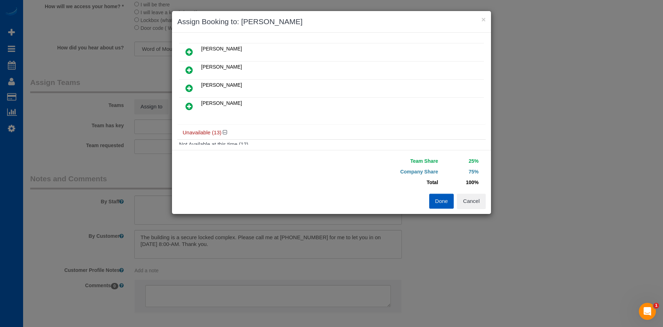
click at [192, 103] on icon at bounding box center [189, 106] width 7 height 9
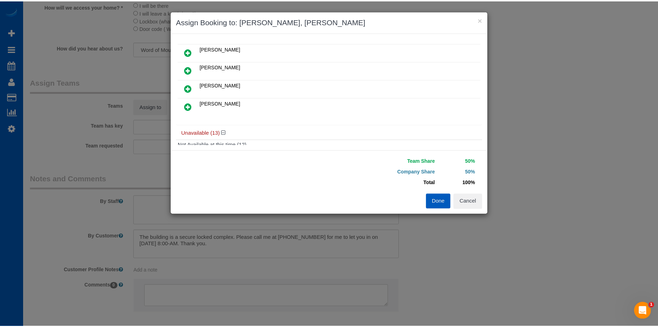
scroll to position [142, 0]
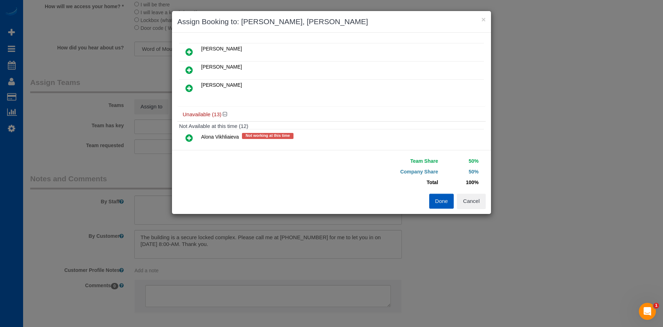
click at [445, 195] on button "Done" at bounding box center [441, 201] width 25 height 15
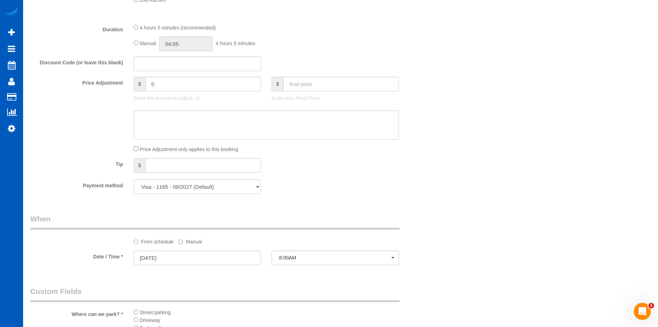
scroll to position [427, 0]
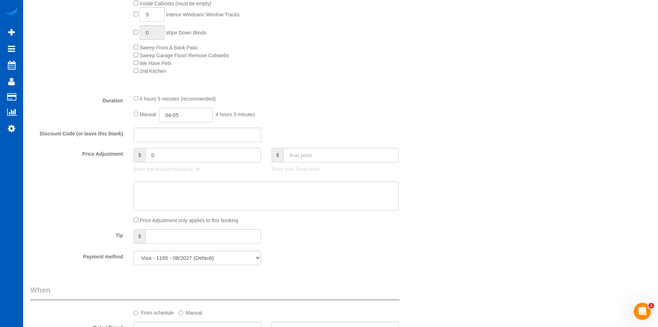
click at [187, 117] on input "04:05" at bounding box center [185, 115] width 53 height 15
type input "05:00"
click at [176, 149] on li "05:00" at bounding box center [178, 148] width 32 height 9
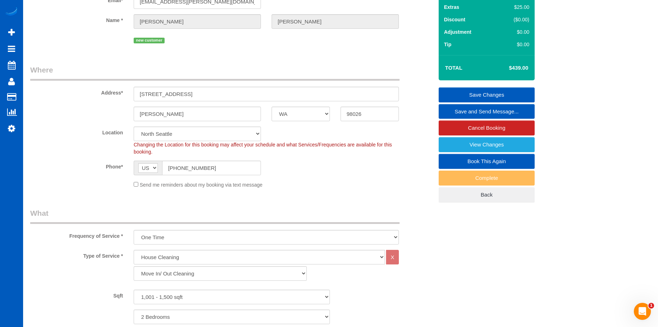
scroll to position [3, 0]
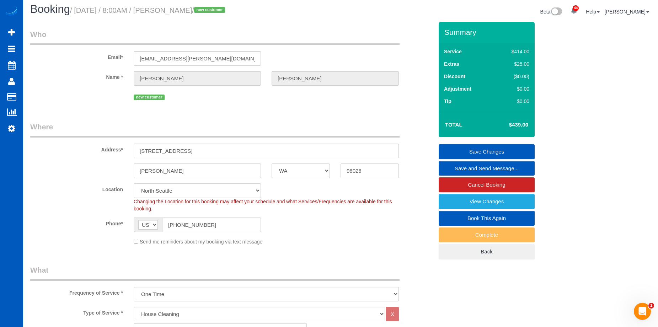
select select "spot16"
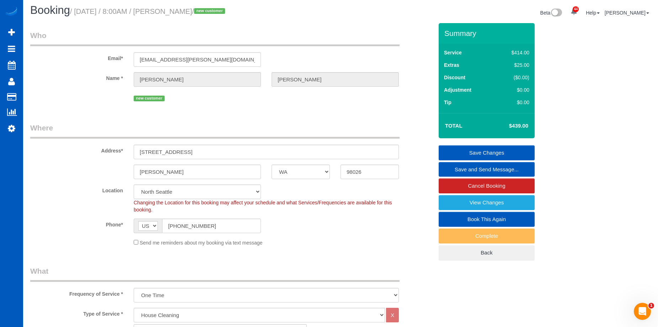
scroll to position [0, 0]
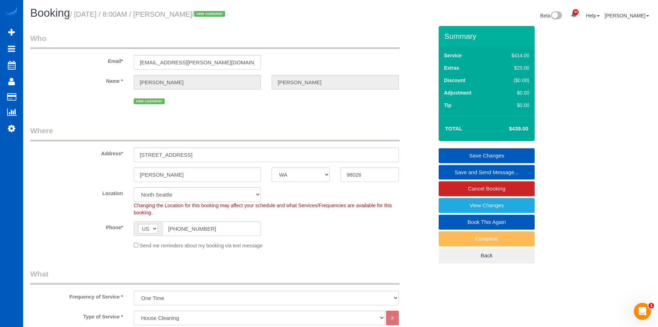
click at [458, 151] on link "Save Changes" at bounding box center [487, 155] width 96 height 15
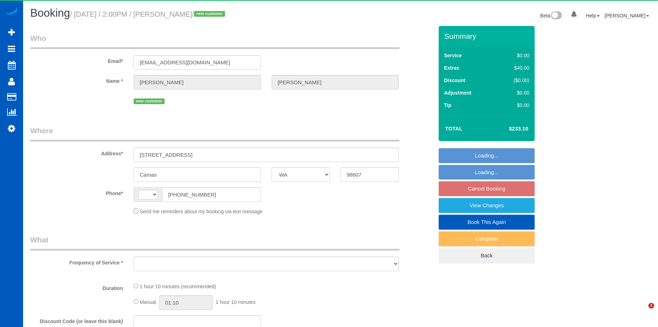
select select "WA"
select select "string:[GEOGRAPHIC_DATA]"
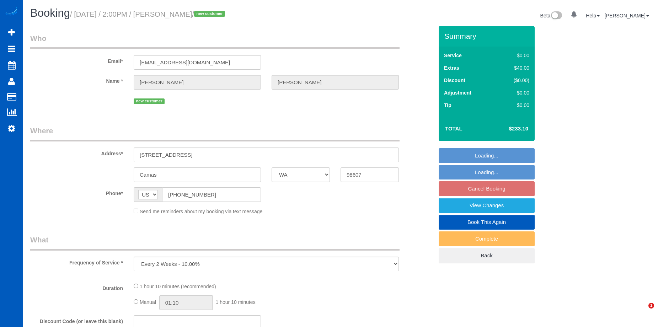
select select "object:808"
select select "string:fspay-fdf99ce8-80b4-40bf-ab3a-898384235526"
select select "199"
select select "2001"
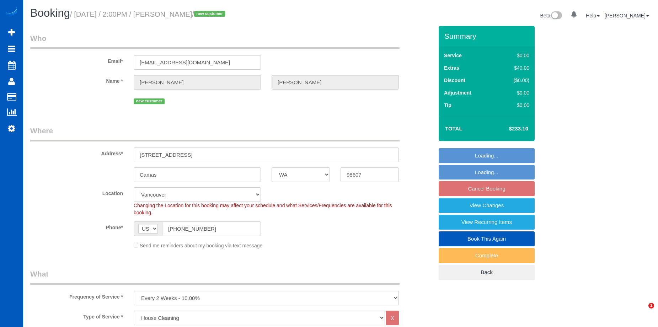
select select "object:1063"
select select "spot3"
select select "2001"
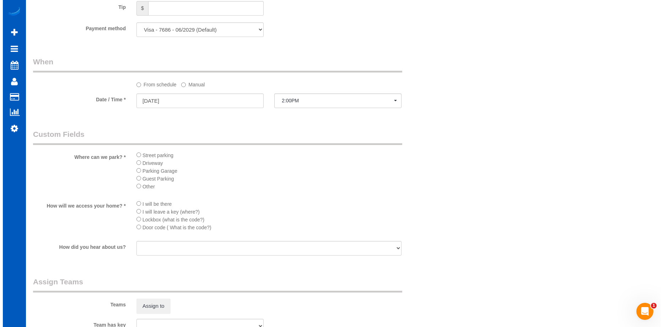
scroll to position [747, 0]
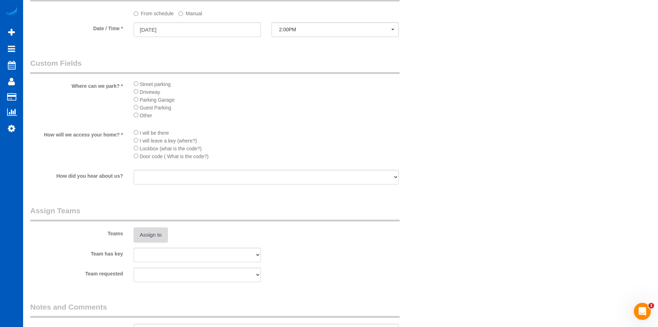
click at [153, 239] on button "Assign to" at bounding box center [151, 235] width 34 height 15
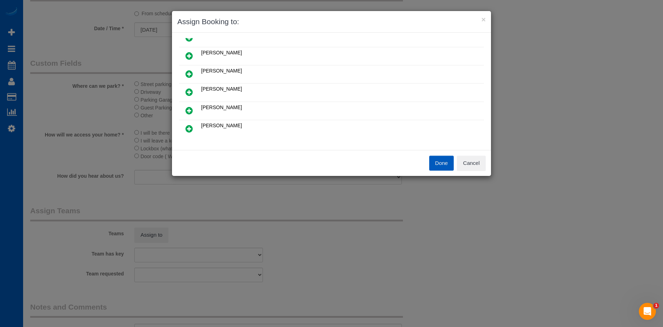
scroll to position [36, 0]
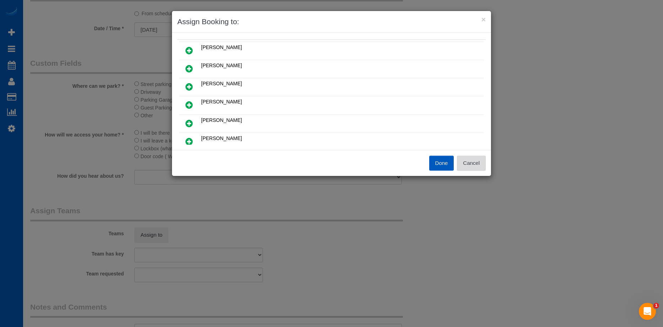
click at [473, 168] on button "Cancel" at bounding box center [471, 163] width 29 height 15
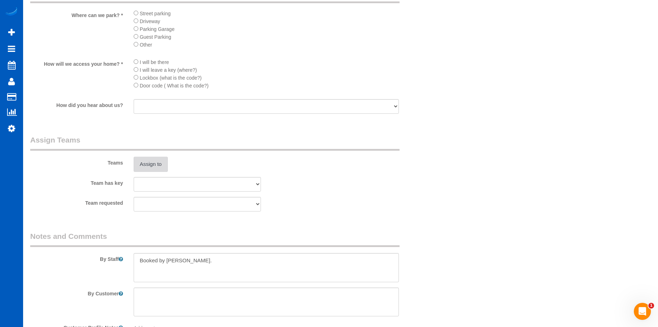
scroll to position [818, 0]
click at [156, 159] on button "Assign to" at bounding box center [151, 163] width 34 height 15
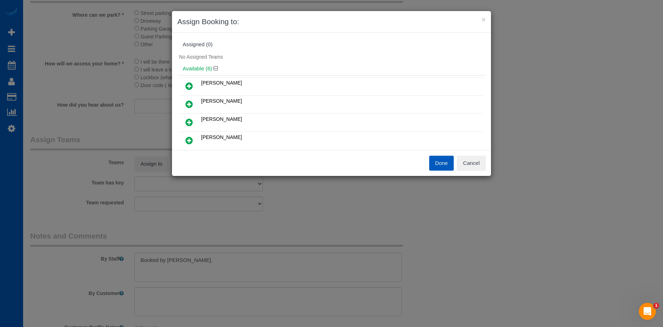
click at [189, 84] on icon at bounding box center [189, 86] width 7 height 9
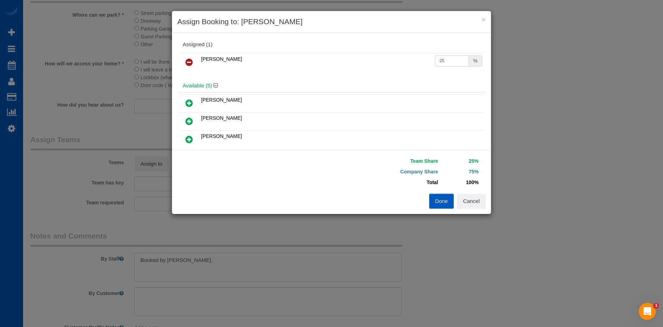
click at [444, 63] on input "25" at bounding box center [452, 60] width 34 height 11
drag, startPoint x: 447, startPoint y: 61, endPoint x: 393, endPoint y: 62, distance: 53.7
click at [393, 62] on tr "Irina Dunaeva 25 %" at bounding box center [331, 62] width 305 height 18
type input "50"
click at [444, 202] on button "Done" at bounding box center [441, 201] width 25 height 15
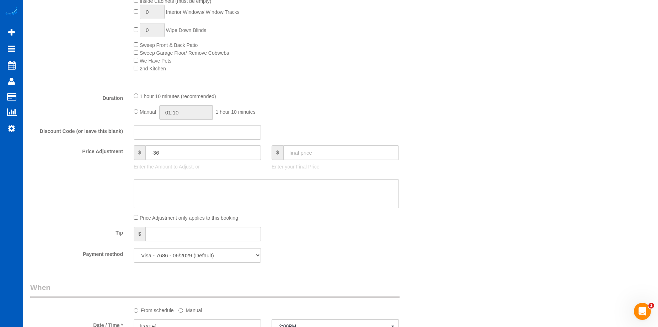
scroll to position [462, 0]
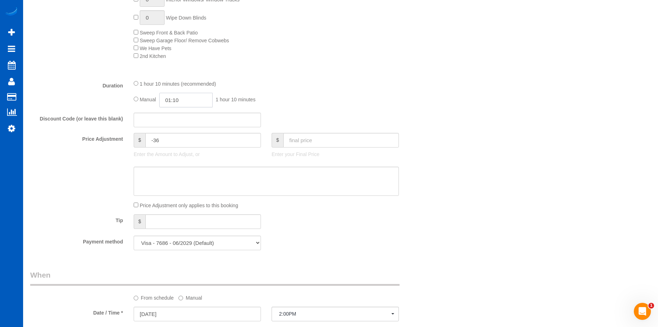
click at [188, 102] on input "01:10" at bounding box center [185, 100] width 53 height 15
type input "05:00"
click at [175, 133] on li "05:00" at bounding box center [178, 133] width 32 height 9
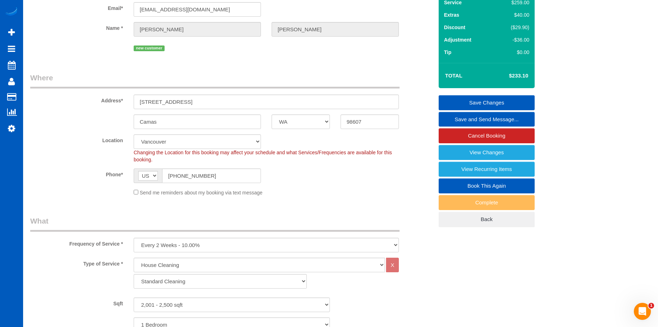
select select "spot19"
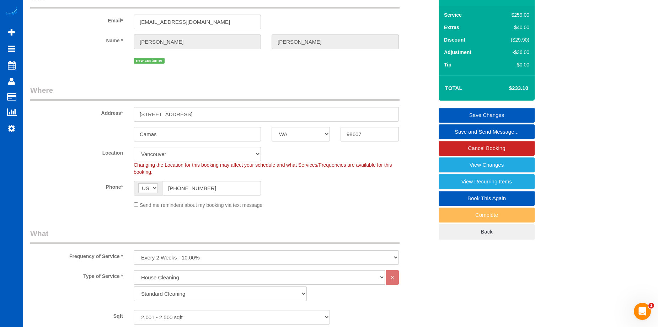
scroll to position [36, 0]
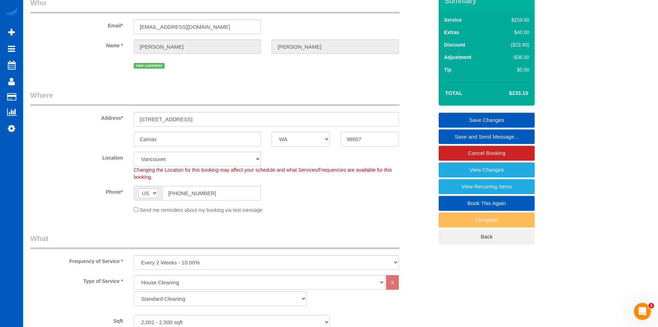
click at [461, 115] on link "Save Changes" at bounding box center [487, 120] width 96 height 15
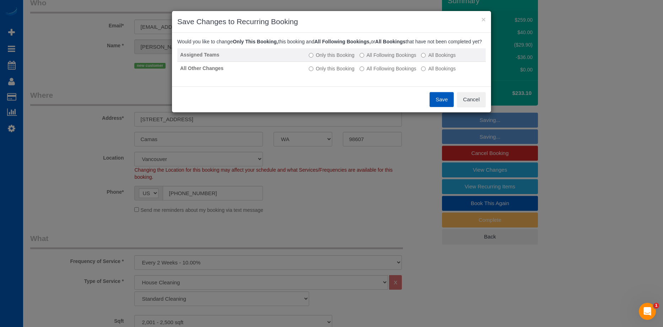
click at [372, 59] on label "All Following Bookings" at bounding box center [388, 55] width 57 height 7
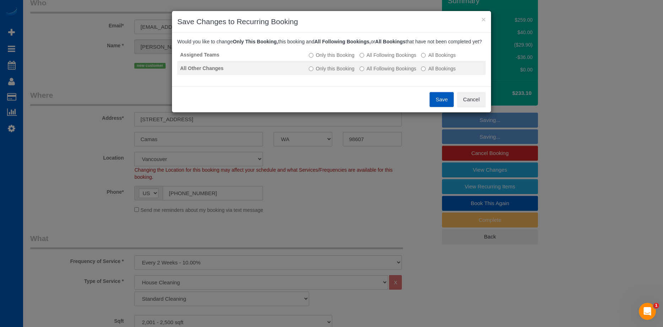
click at [370, 72] on label "All Following Bookings" at bounding box center [388, 68] width 57 height 7
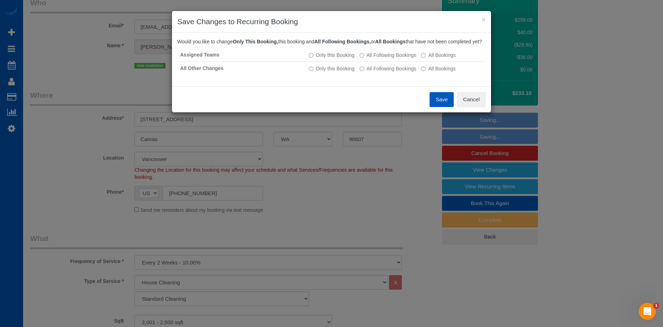
click at [435, 106] on button "Save" at bounding box center [442, 99] width 24 height 15
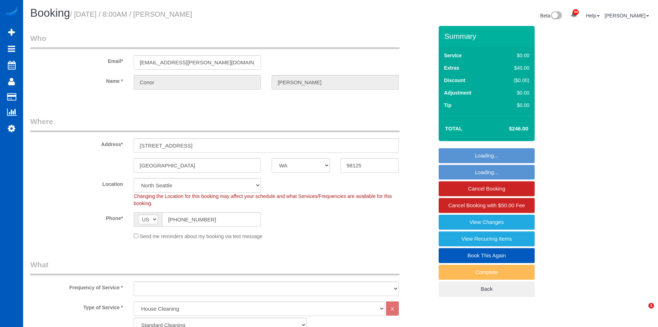
select select "WA"
select select "199"
select select "2001"
select select "3"
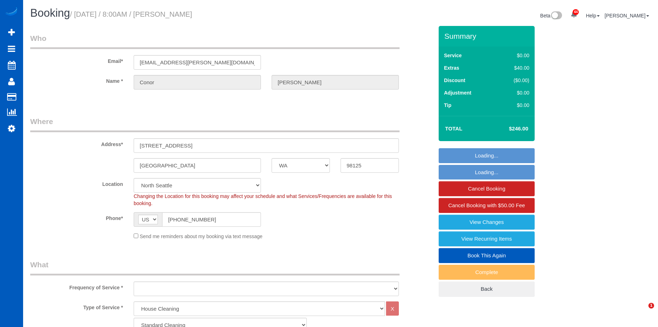
select select "object:1062"
select select "spot1"
select select "2001"
select select "3"
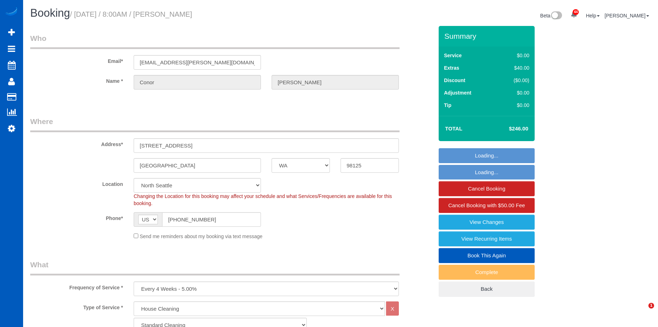
select select "object:1271"
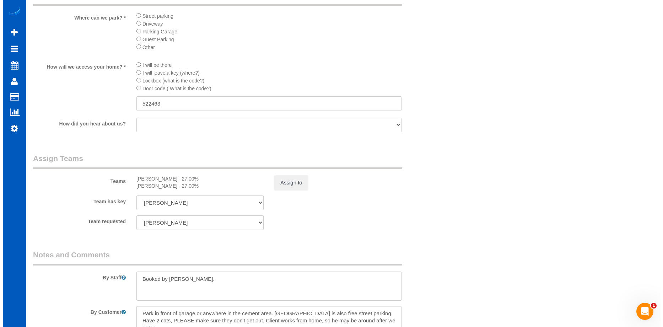
scroll to position [853, 0]
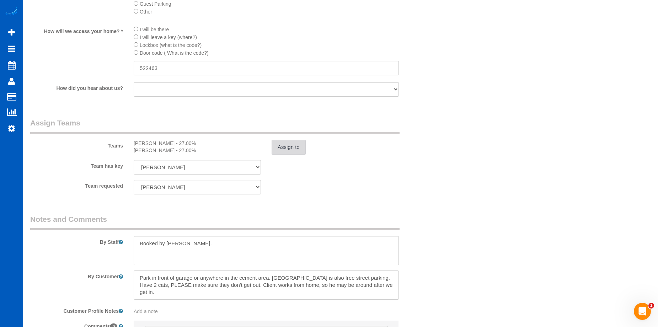
click at [283, 150] on button "Assign to" at bounding box center [289, 147] width 34 height 15
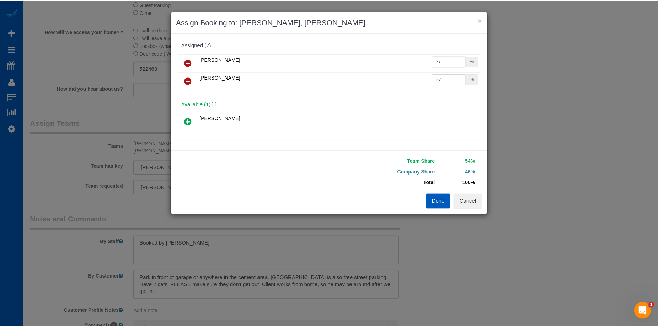
scroll to position [36, 0]
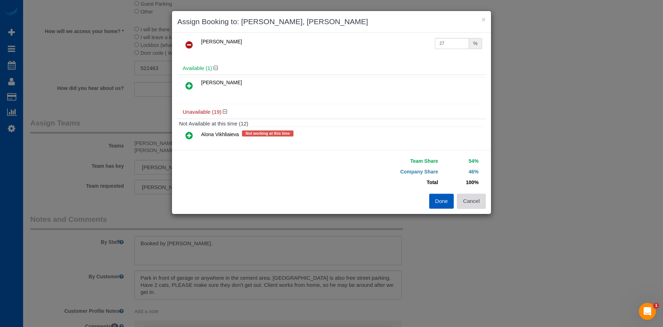
click at [480, 200] on button "Cancel" at bounding box center [471, 201] width 29 height 15
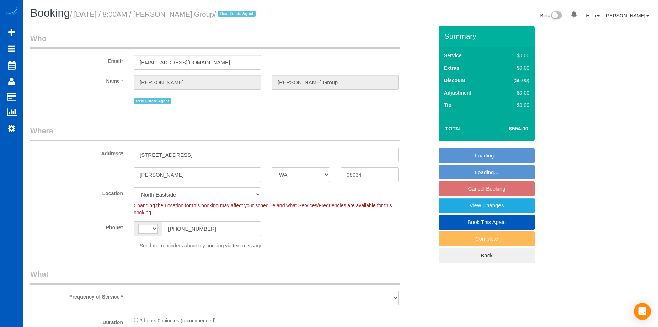
select select "WA"
select select "number:10"
select select "199"
select select "2501"
select select "4"
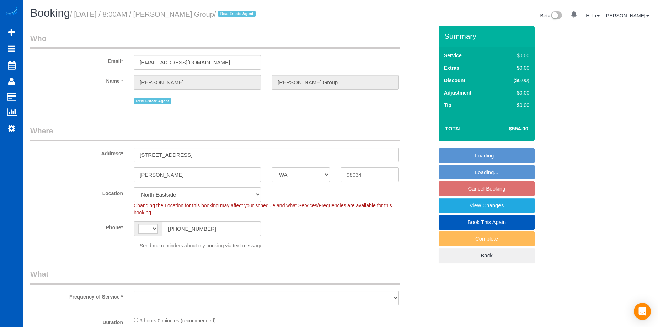
select select "4"
select select "string:[GEOGRAPHIC_DATA]"
select select "object:1047"
select select "spot1"
select select "object:1168"
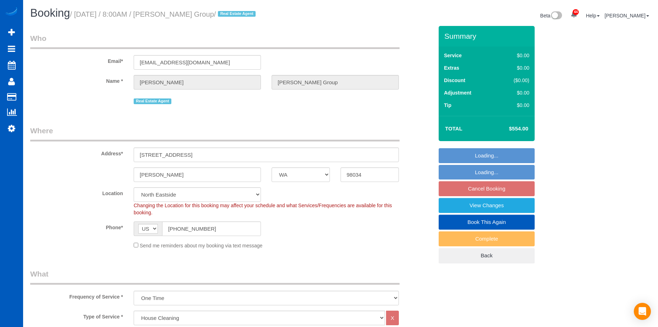
select select "2501"
select select "4"
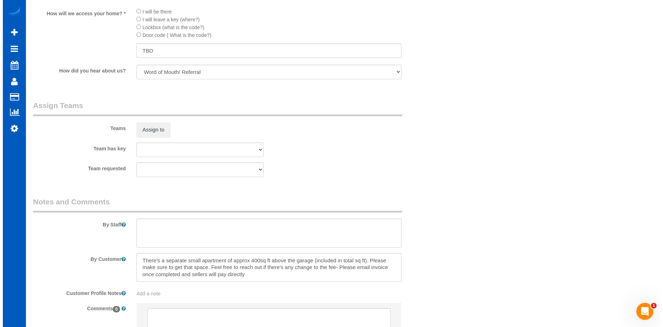
scroll to position [908, 0]
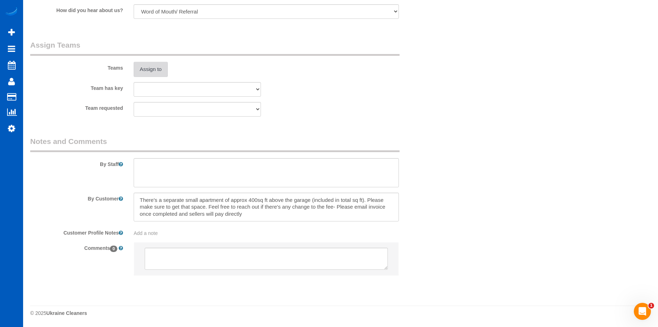
click at [161, 68] on button "Assign to" at bounding box center [151, 69] width 34 height 15
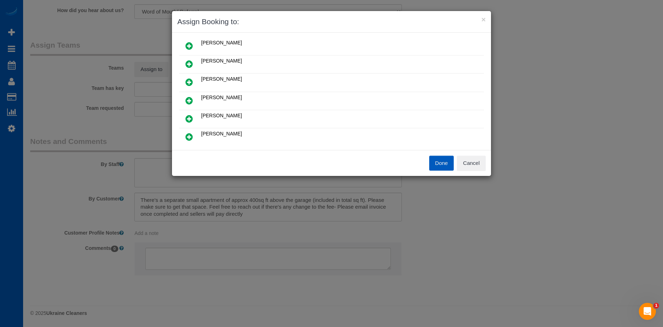
scroll to position [71, 0]
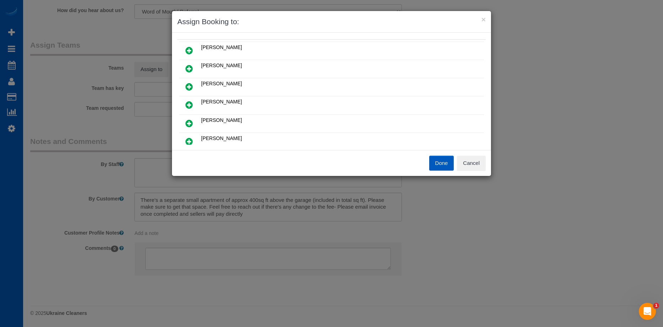
click at [189, 65] on icon at bounding box center [189, 68] width 7 height 9
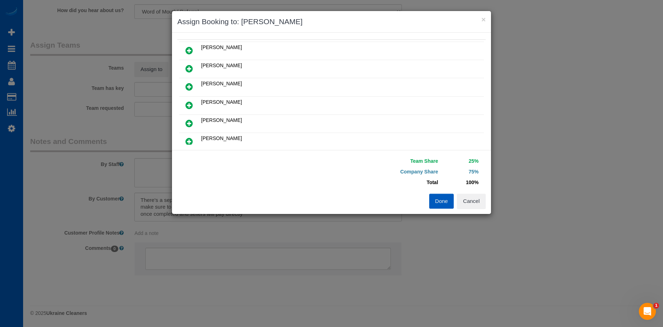
click at [192, 84] on icon at bounding box center [189, 86] width 7 height 9
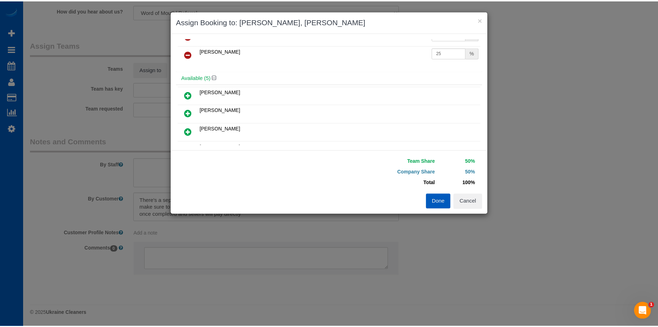
scroll to position [0, 0]
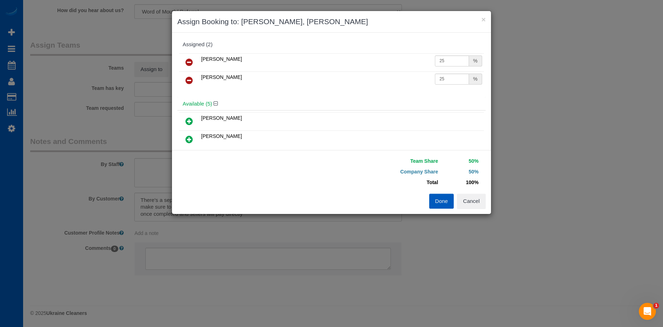
click at [447, 199] on button "Done" at bounding box center [441, 201] width 25 height 15
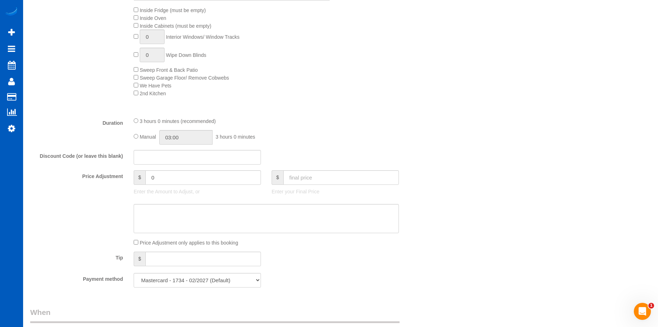
scroll to position [410, 0]
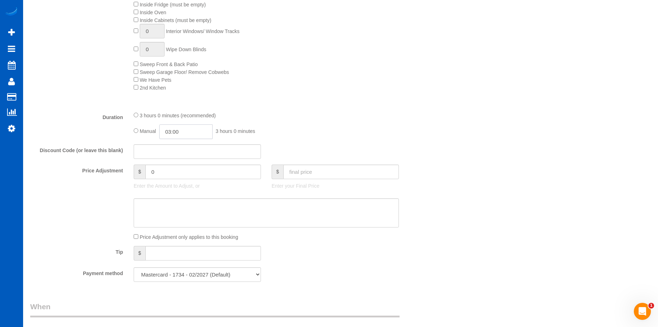
click at [180, 133] on input "03:00" at bounding box center [185, 131] width 53 height 15
type input "06:00"
click at [180, 171] on li "06:00" at bounding box center [178, 173] width 32 height 9
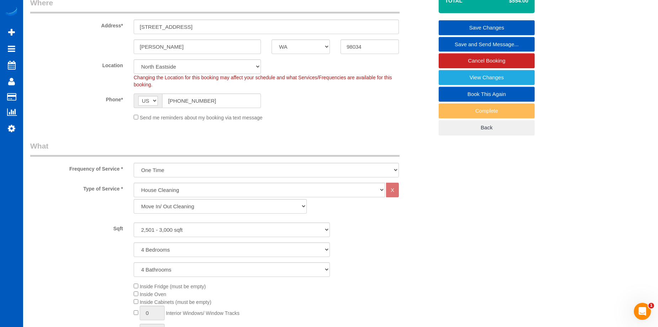
scroll to position [62, 0]
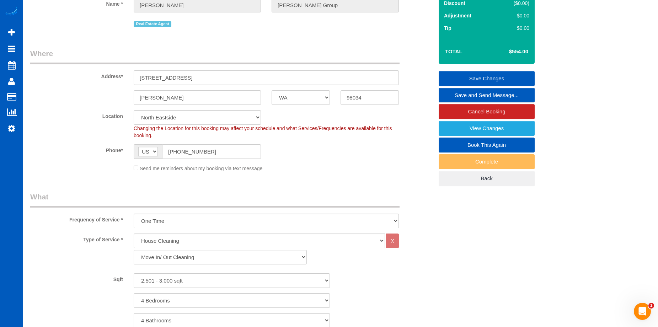
select select "spot18"
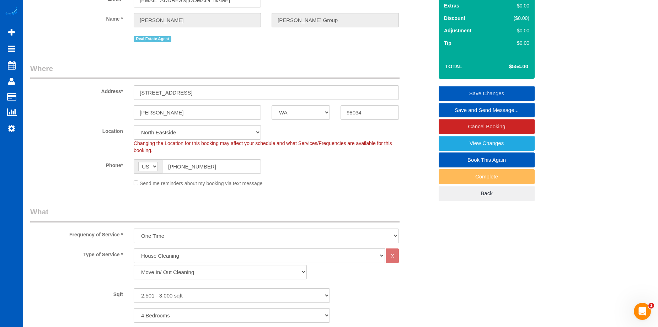
scroll to position [0, 0]
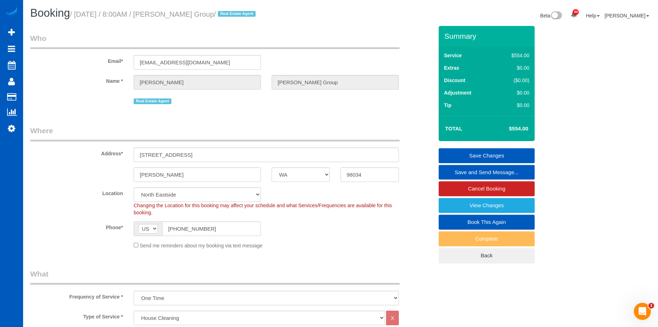
click at [469, 152] on link "Save Changes" at bounding box center [487, 155] width 96 height 15
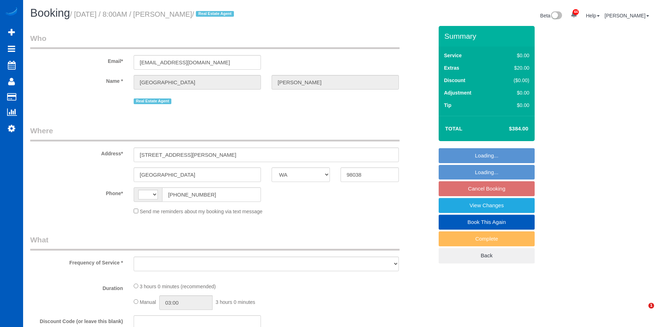
select select "WA"
select select "string:[GEOGRAPHIC_DATA]"
select select "string:fspay-2cc8417b-59ec-4ed3-ad8c-0c2d74ced964"
select select "object:961"
select select "number:10"
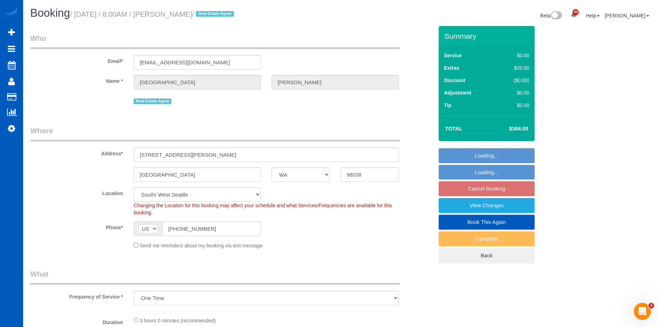
select select "object:1108"
select select "199"
select select "2"
select select "spot1"
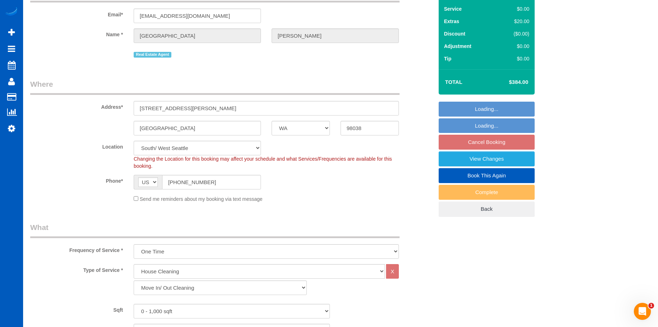
select select "2"
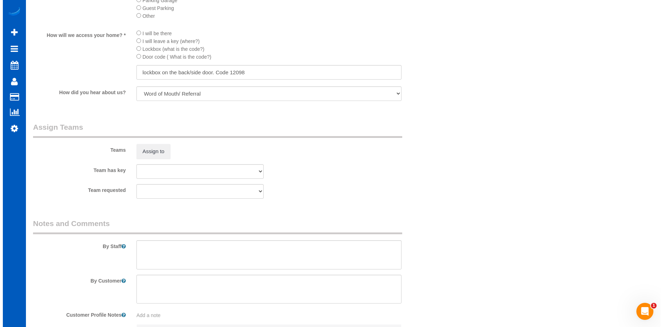
scroll to position [890, 0]
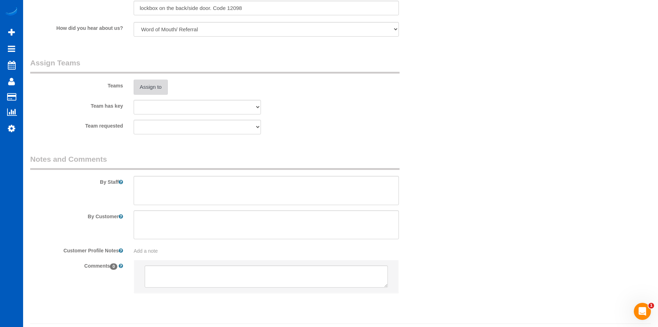
click at [150, 83] on button "Assign to" at bounding box center [151, 87] width 34 height 15
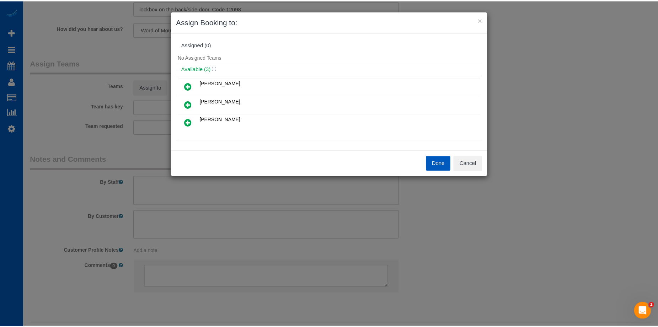
scroll to position [36, 0]
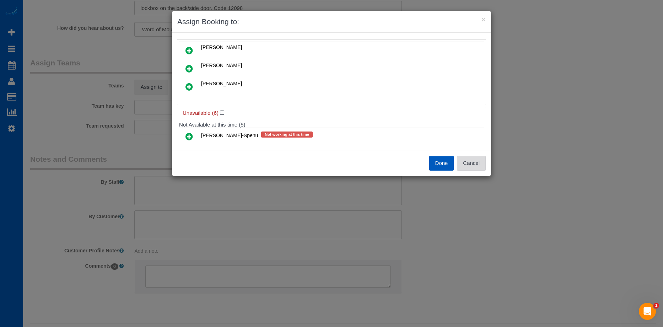
click at [472, 160] on button "Cancel" at bounding box center [471, 163] width 29 height 15
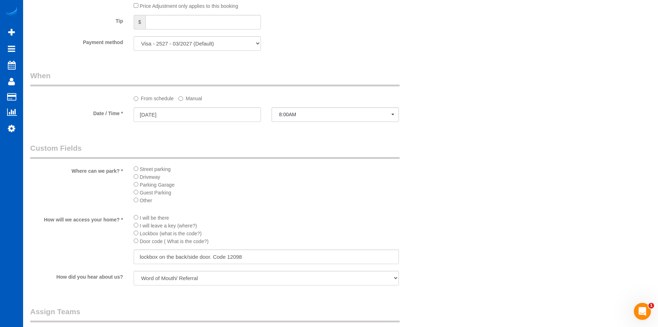
scroll to position [783, 0]
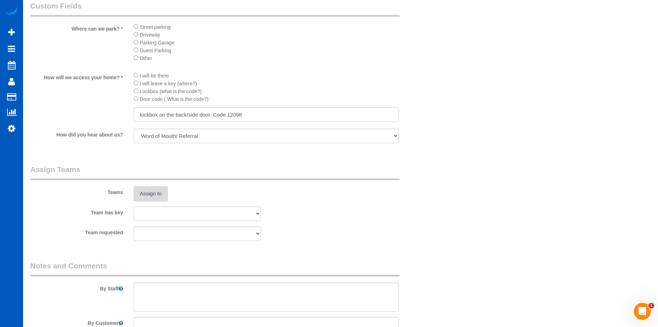
click at [155, 192] on button "Assign to" at bounding box center [151, 193] width 34 height 15
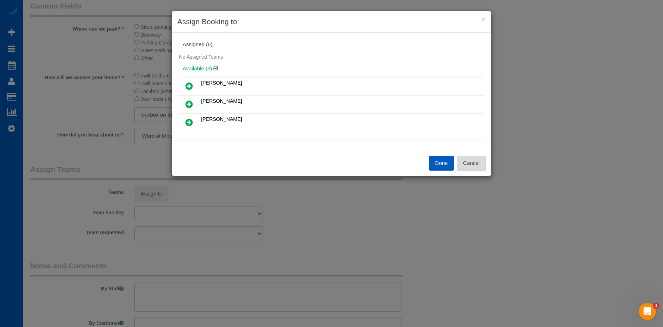
click at [479, 168] on button "Cancel" at bounding box center [471, 163] width 29 height 15
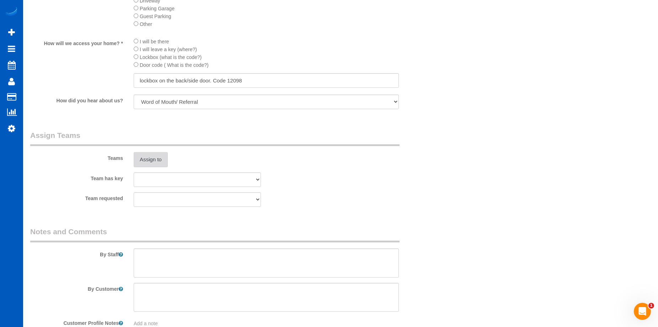
scroll to position [819, 0]
click at [139, 157] on button "Assign to" at bounding box center [151, 158] width 34 height 15
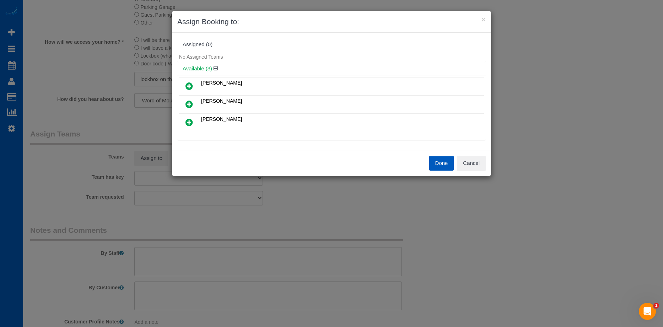
click at [188, 87] on icon at bounding box center [189, 86] width 7 height 9
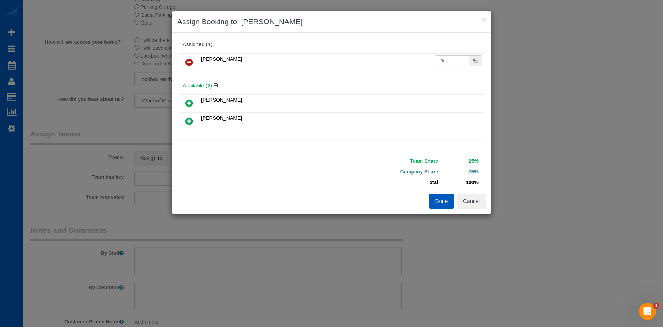
click at [452, 64] on input "25" at bounding box center [452, 60] width 34 height 11
drag, startPoint x: 413, startPoint y: 60, endPoint x: 394, endPoint y: 58, distance: 19.6
click at [394, 58] on tr "[PERSON_NAME] 25 %" at bounding box center [331, 62] width 305 height 18
type input "50"
click at [441, 198] on button "Done" at bounding box center [441, 201] width 25 height 15
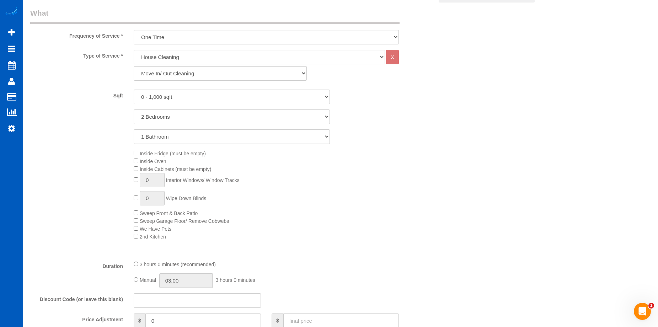
scroll to position [356, 0]
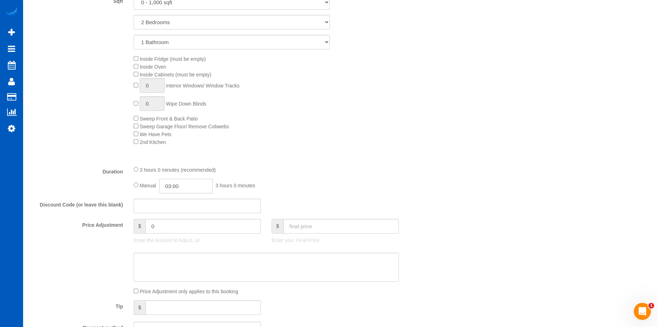
click at [178, 182] on input "03:00" at bounding box center [185, 186] width 53 height 15
type input "04:00"
click at [174, 223] on li "04:00" at bounding box center [178, 225] width 32 height 9
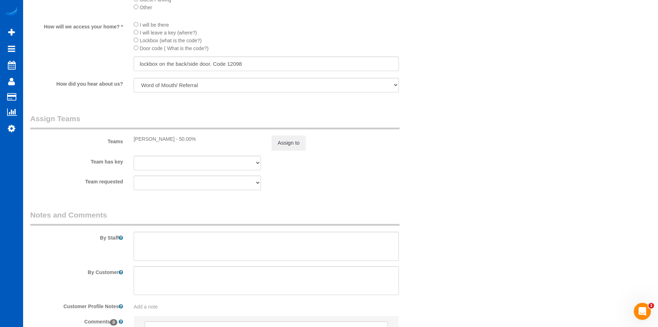
select select "spot15"
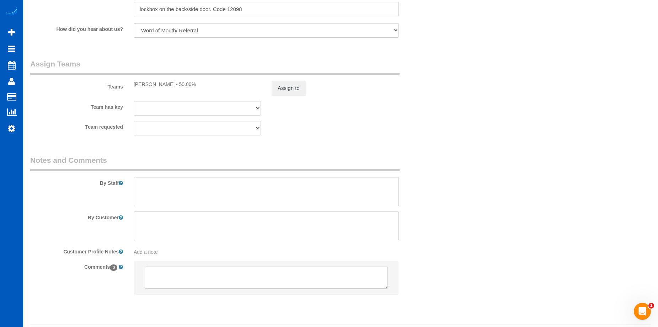
scroll to position [908, 0]
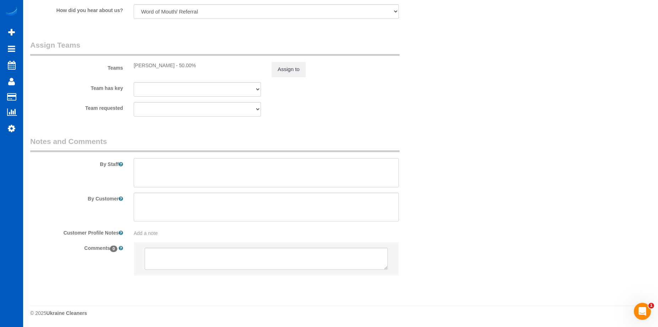
click at [278, 166] on textarea at bounding box center [266, 172] width 265 height 29
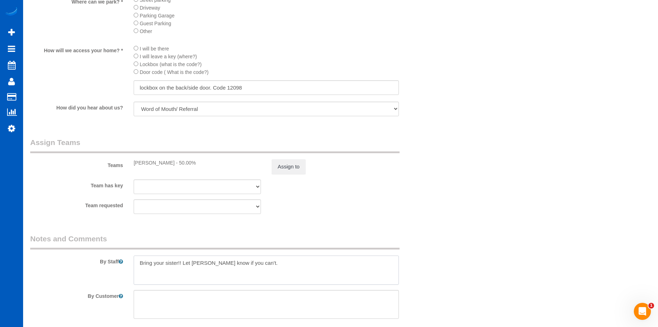
scroll to position [837, 0]
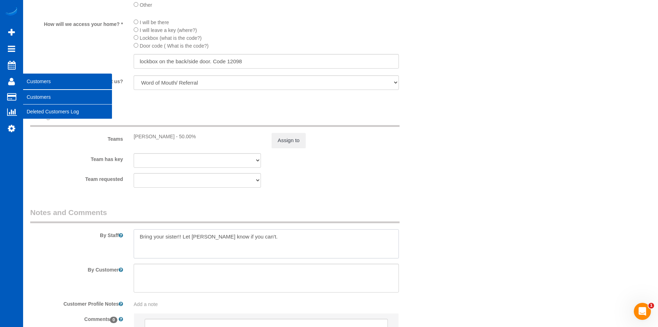
type textarea "Bring your sister!! Let [PERSON_NAME] know if you can't."
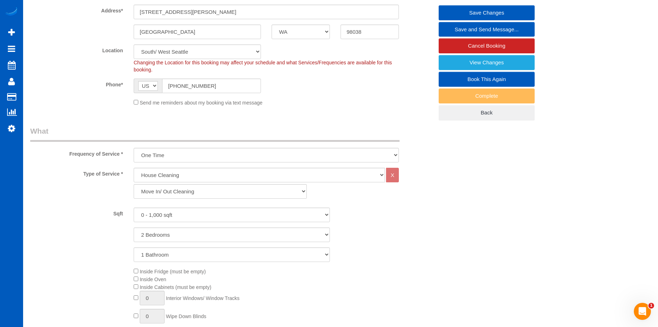
scroll to position [19, 0]
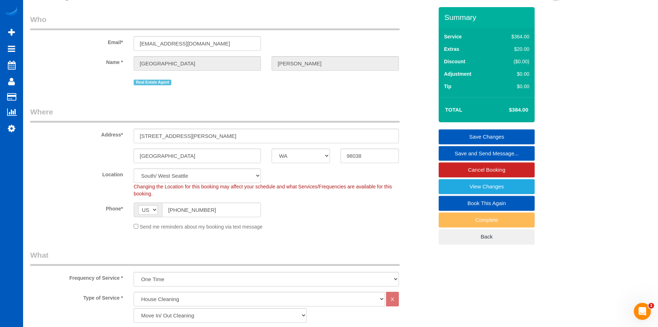
click at [460, 133] on link "Save Changes" at bounding box center [487, 136] width 96 height 15
